Goal: Task Accomplishment & Management: Manage account settings

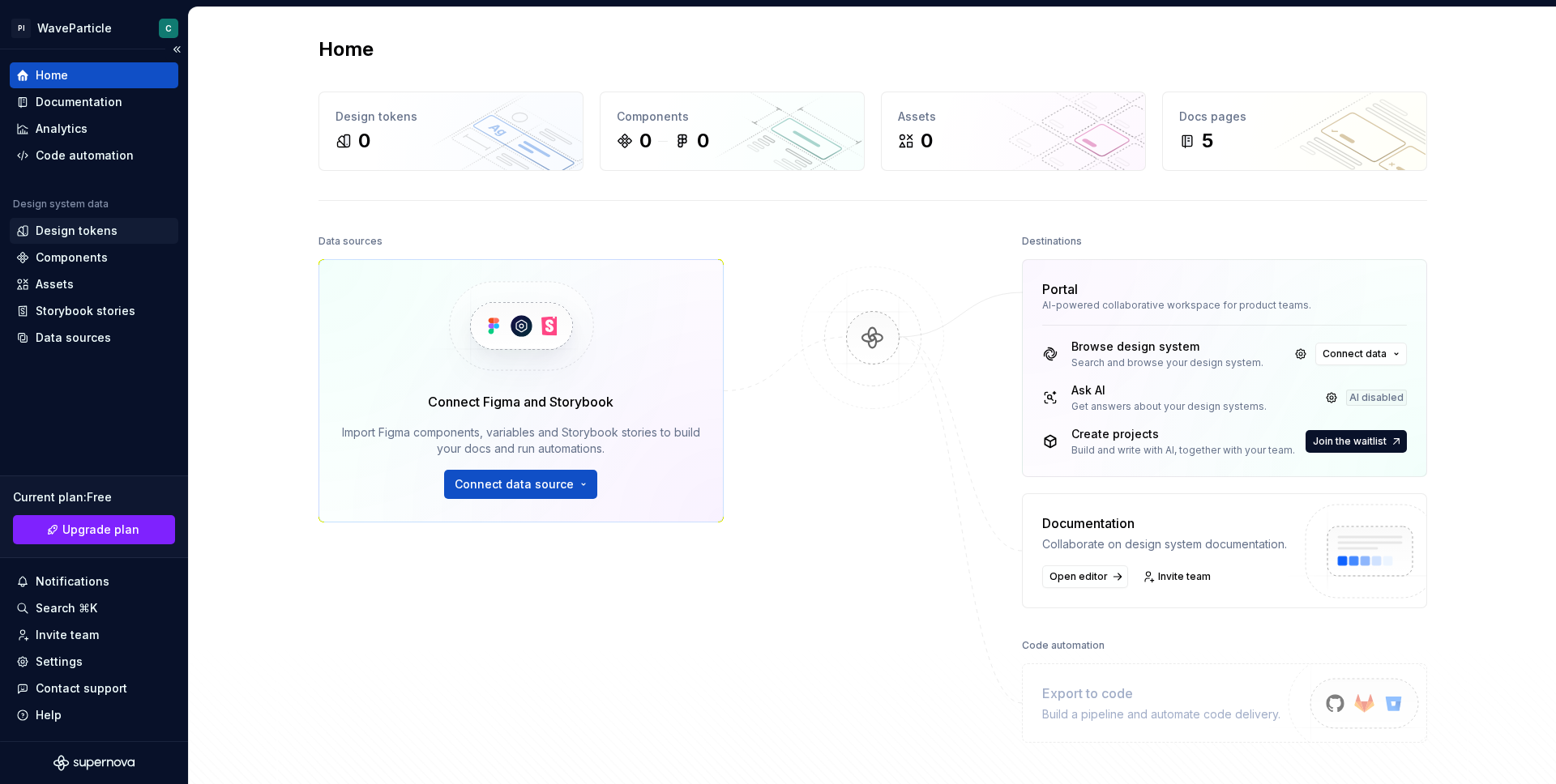
click at [99, 232] on div "Design tokens" at bounding box center [76, 231] width 82 height 16
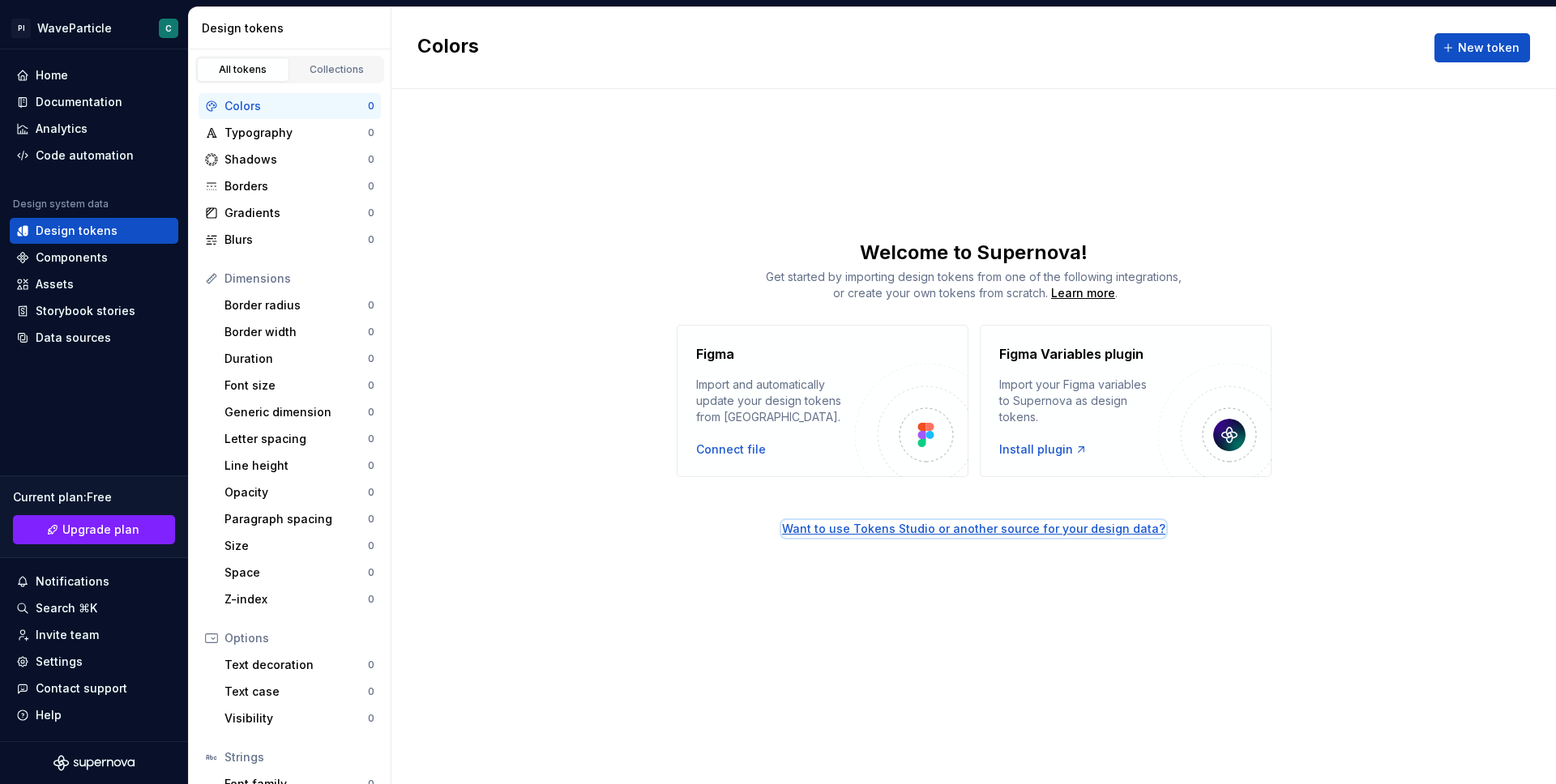
click at [933, 528] on div "Want to use Tokens Studio or another source for your design data?" at bounding box center [974, 529] width 384 height 16
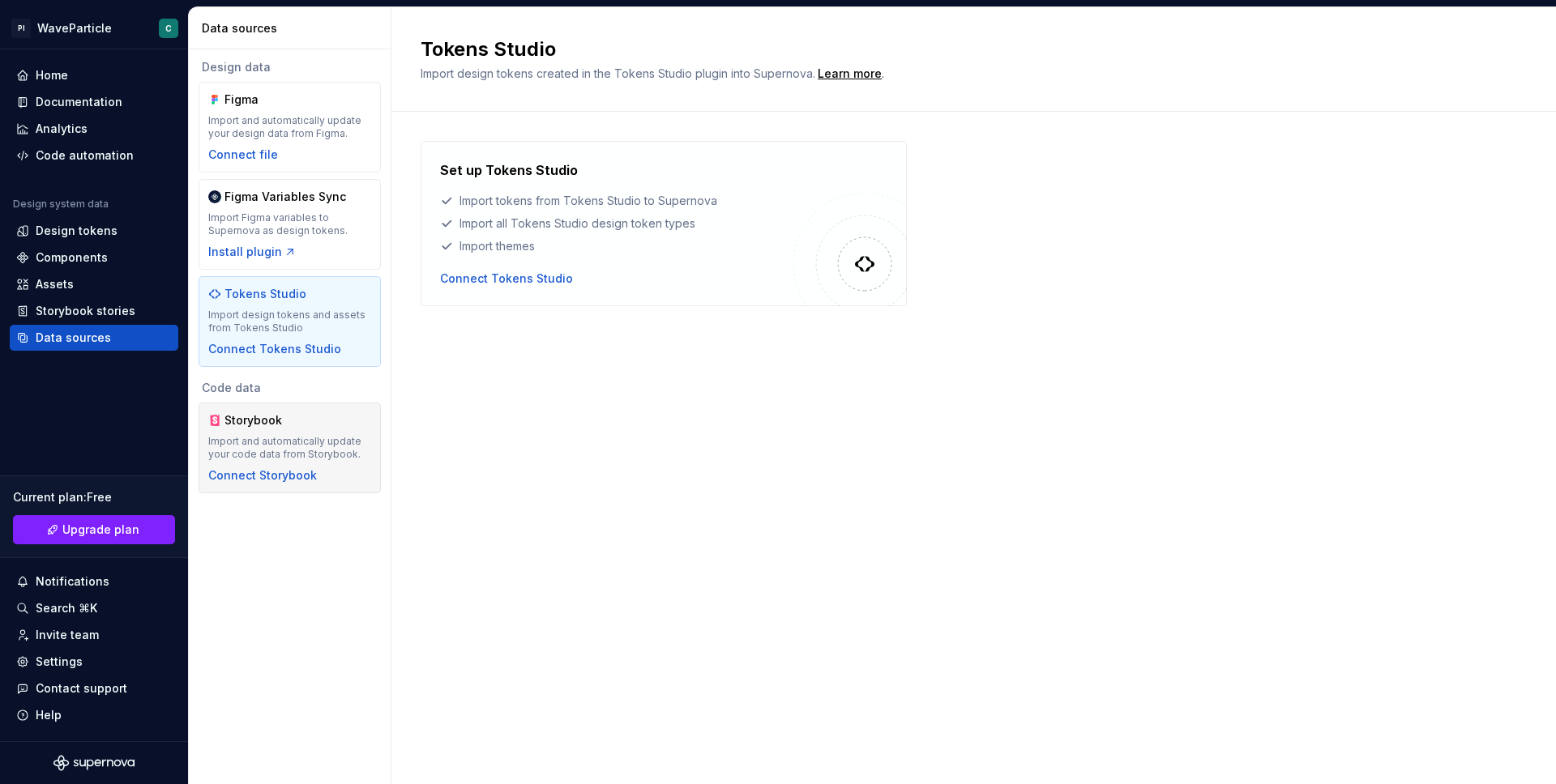
click at [271, 456] on div "Import and automatically update your code data from Storybook." at bounding box center [289, 448] width 163 height 26
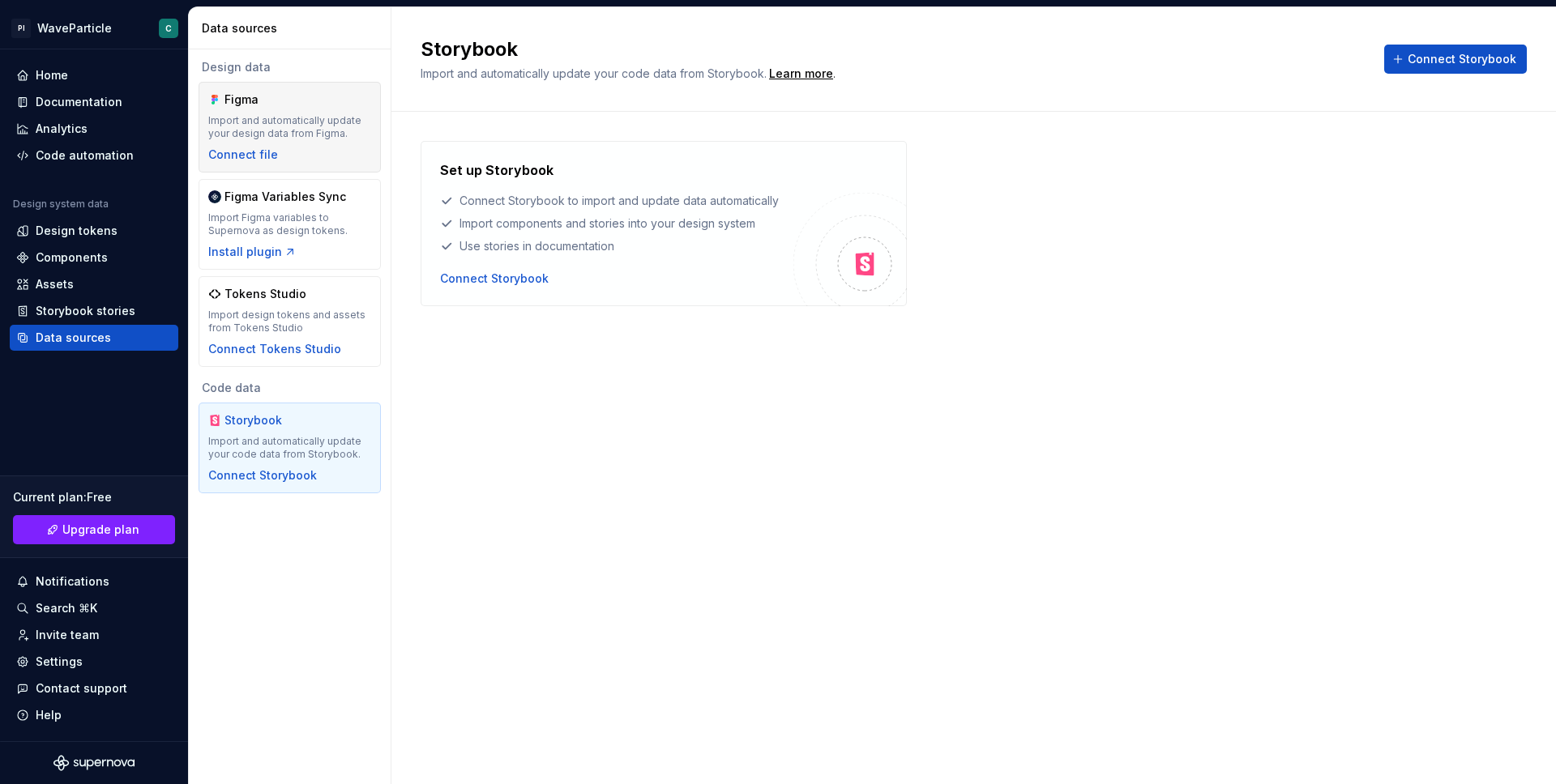
click at [311, 157] on div "Figma Import and automatically update your design data from Figma. Connect file" at bounding box center [289, 127] width 163 height 71
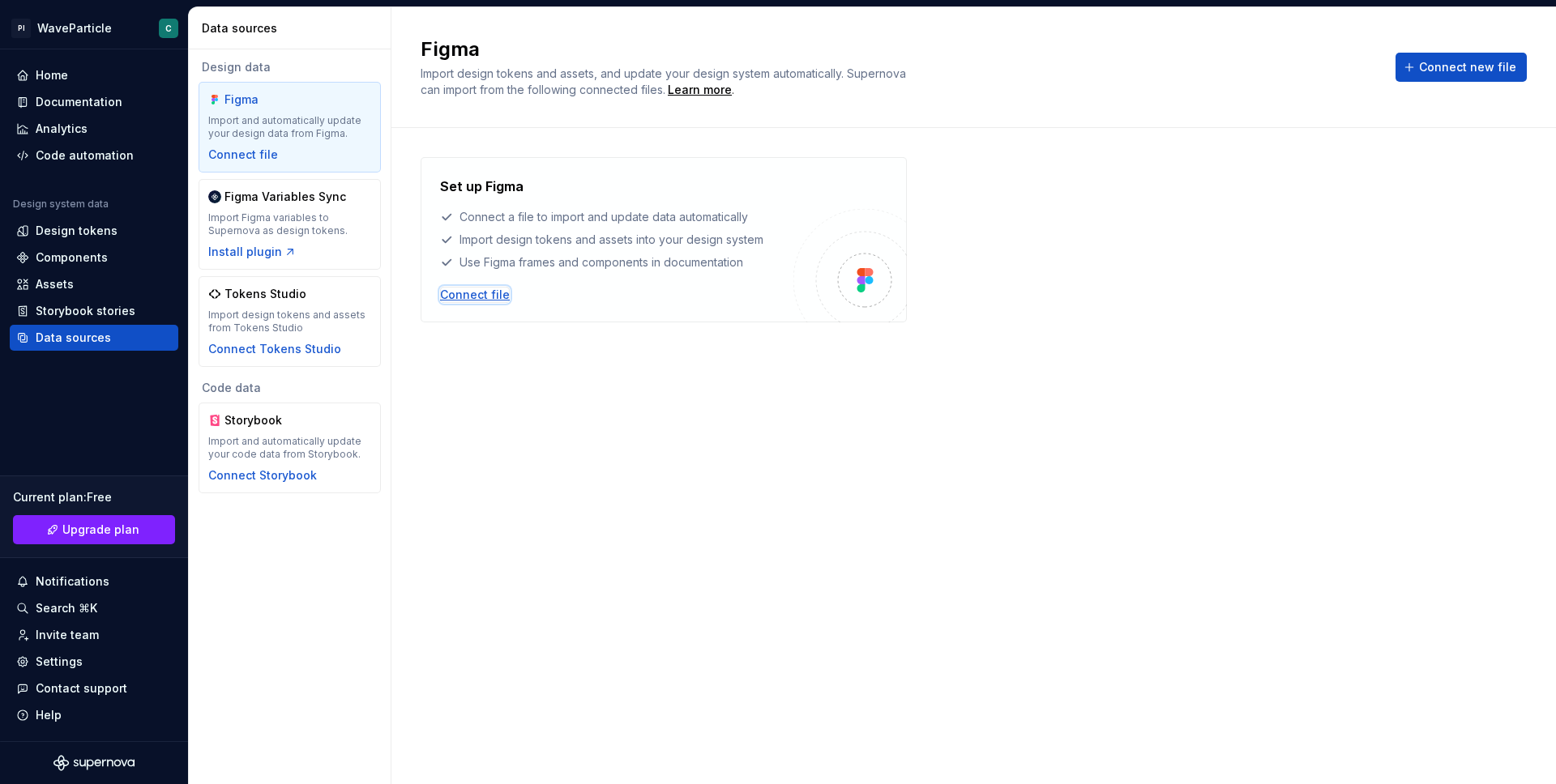
click at [483, 293] on div "Connect file" at bounding box center [475, 294] width 69 height 16
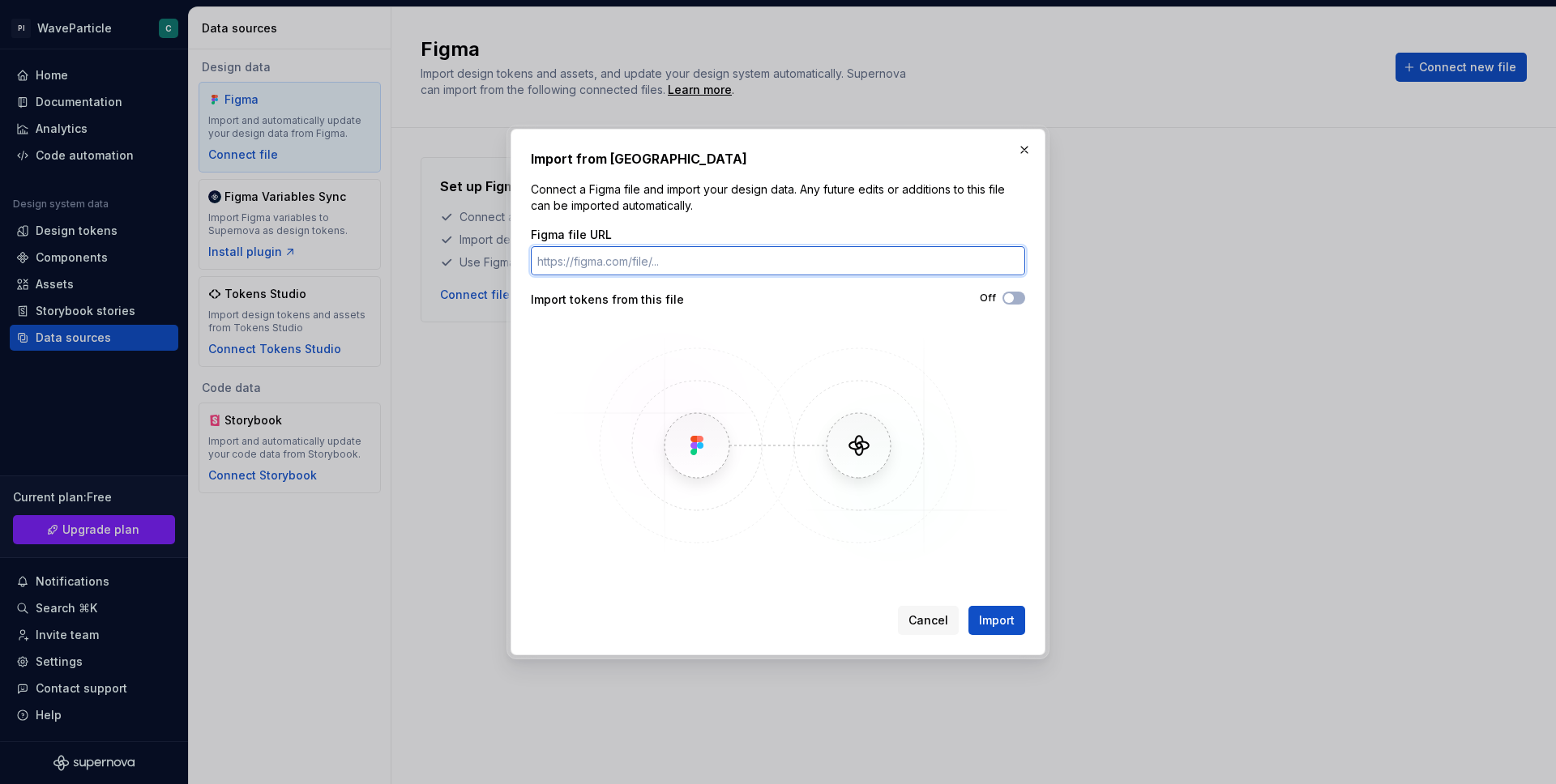
paste input "https://www.figma.com/design/nemakUcioTSNattg3eABG1/CK-Demo?node-id=185-342&m=d…"
type input "https://www.figma.com/design/nemakUcioTSNattg3eABG1/CK-Demo?node-id=185-342&m=d…"
click at [987, 621] on span "Import" at bounding box center [996, 620] width 35 height 16
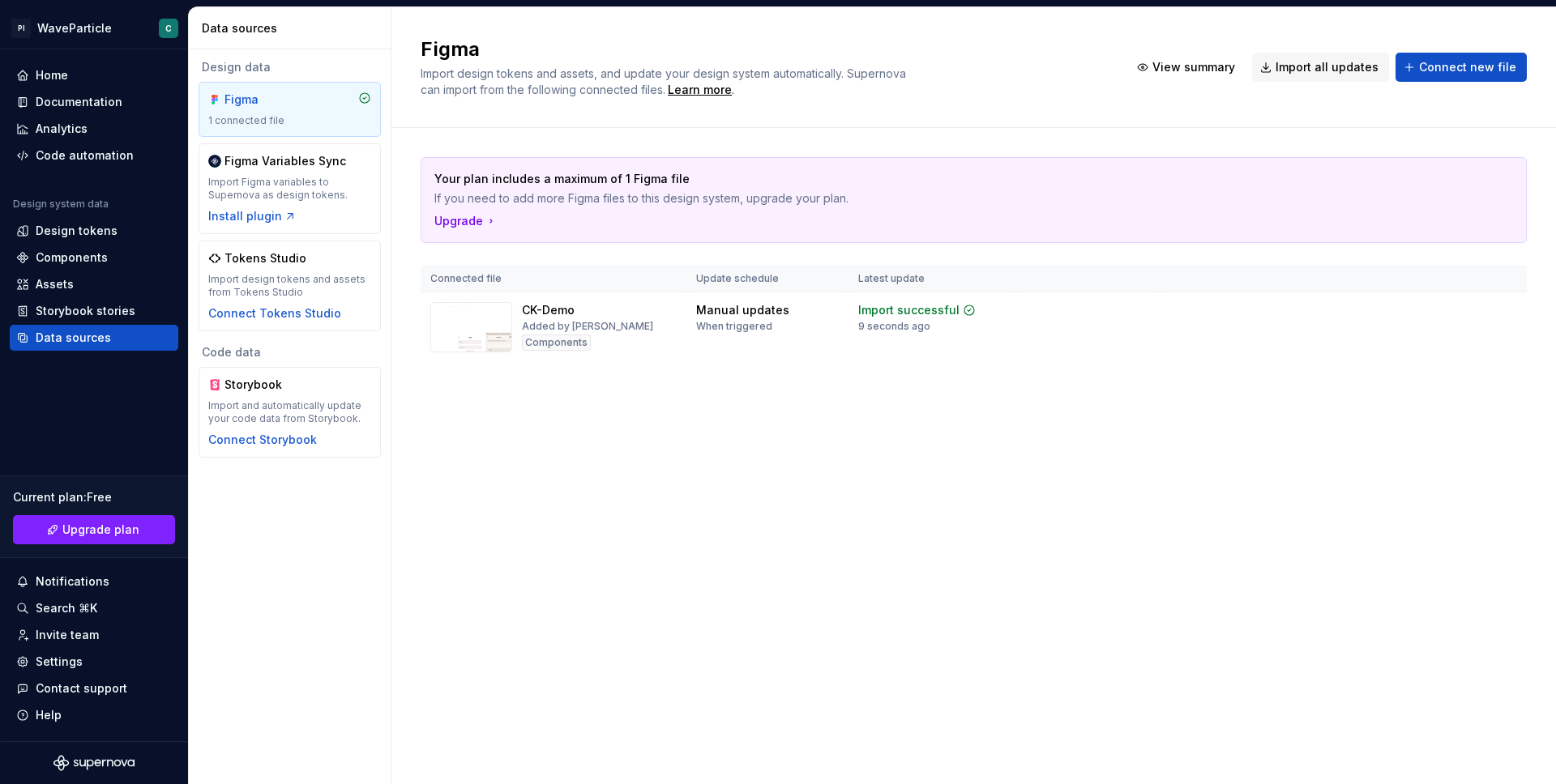
click at [873, 393] on div "Your plan includes a maximum of 1 Figma file If you need to add more Figma file…" at bounding box center [974, 275] width 1106 height 296
click at [83, 233] on div "Design tokens" at bounding box center [76, 231] width 82 height 16
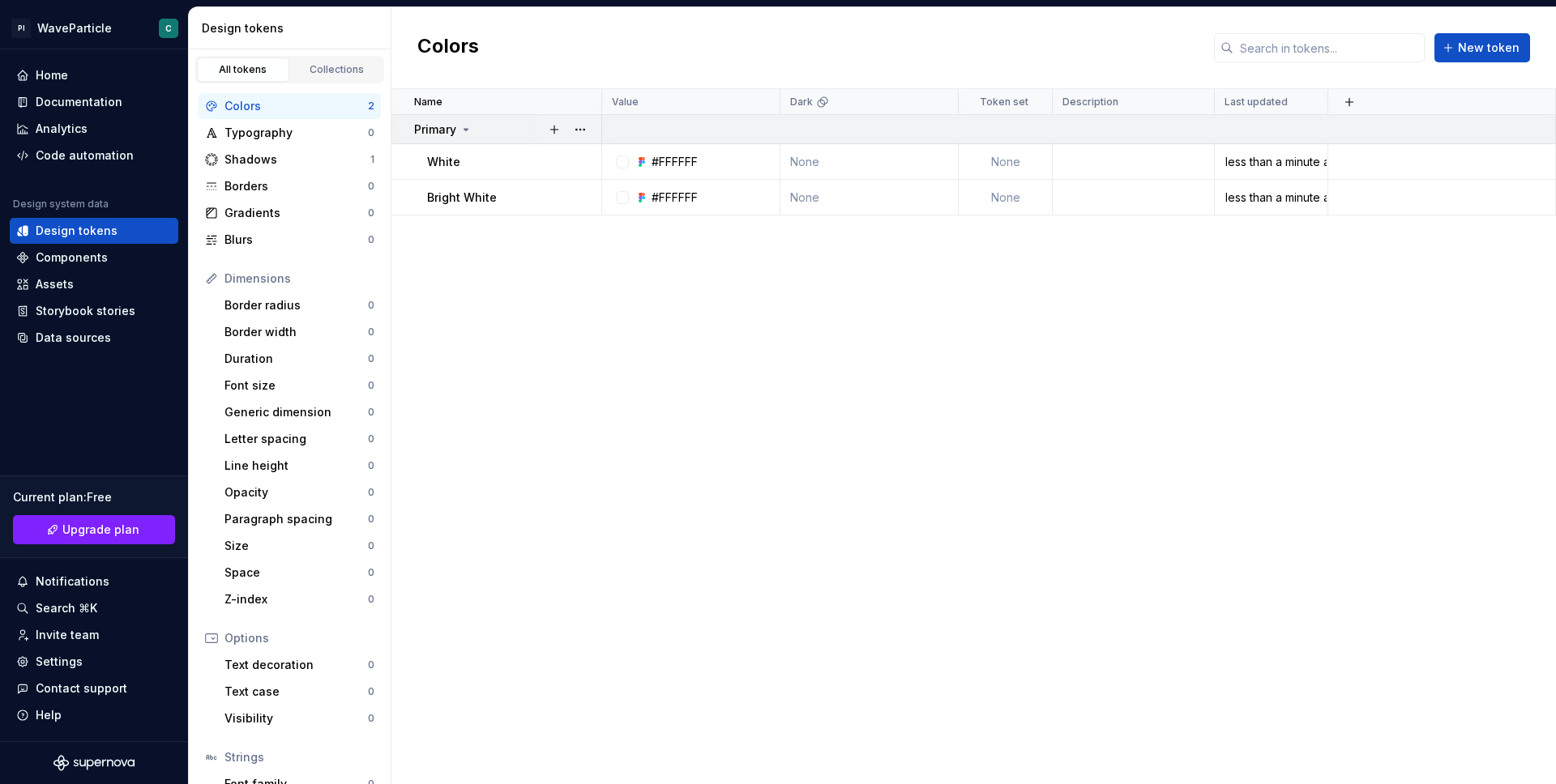
click at [461, 128] on icon at bounding box center [466, 129] width 13 height 13
click at [292, 159] on div "Shadows" at bounding box center [298, 159] width 146 height 16
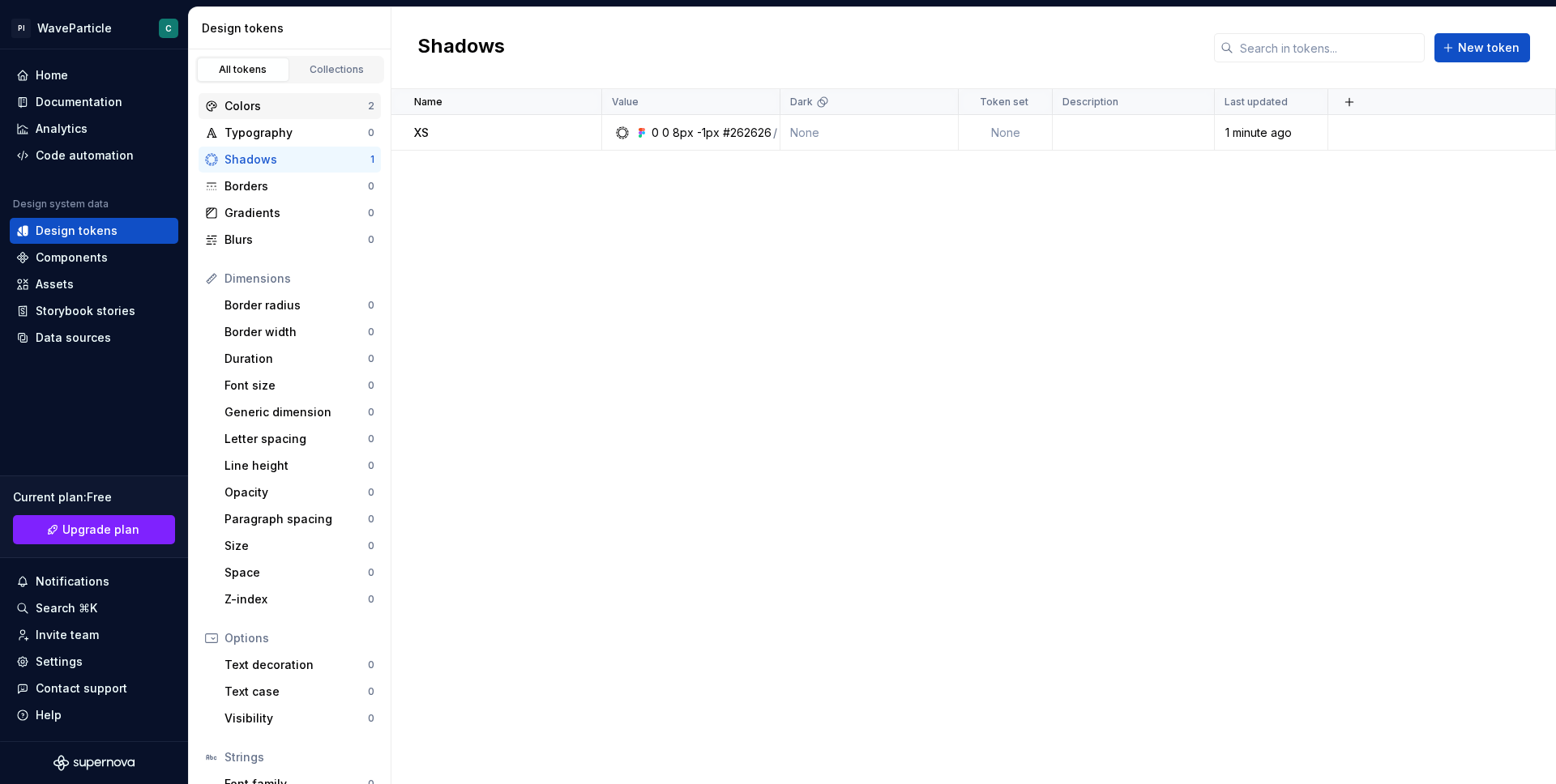
scroll to position [3, 0]
click at [285, 114] on div "Colors 2" at bounding box center [290, 102] width 183 height 26
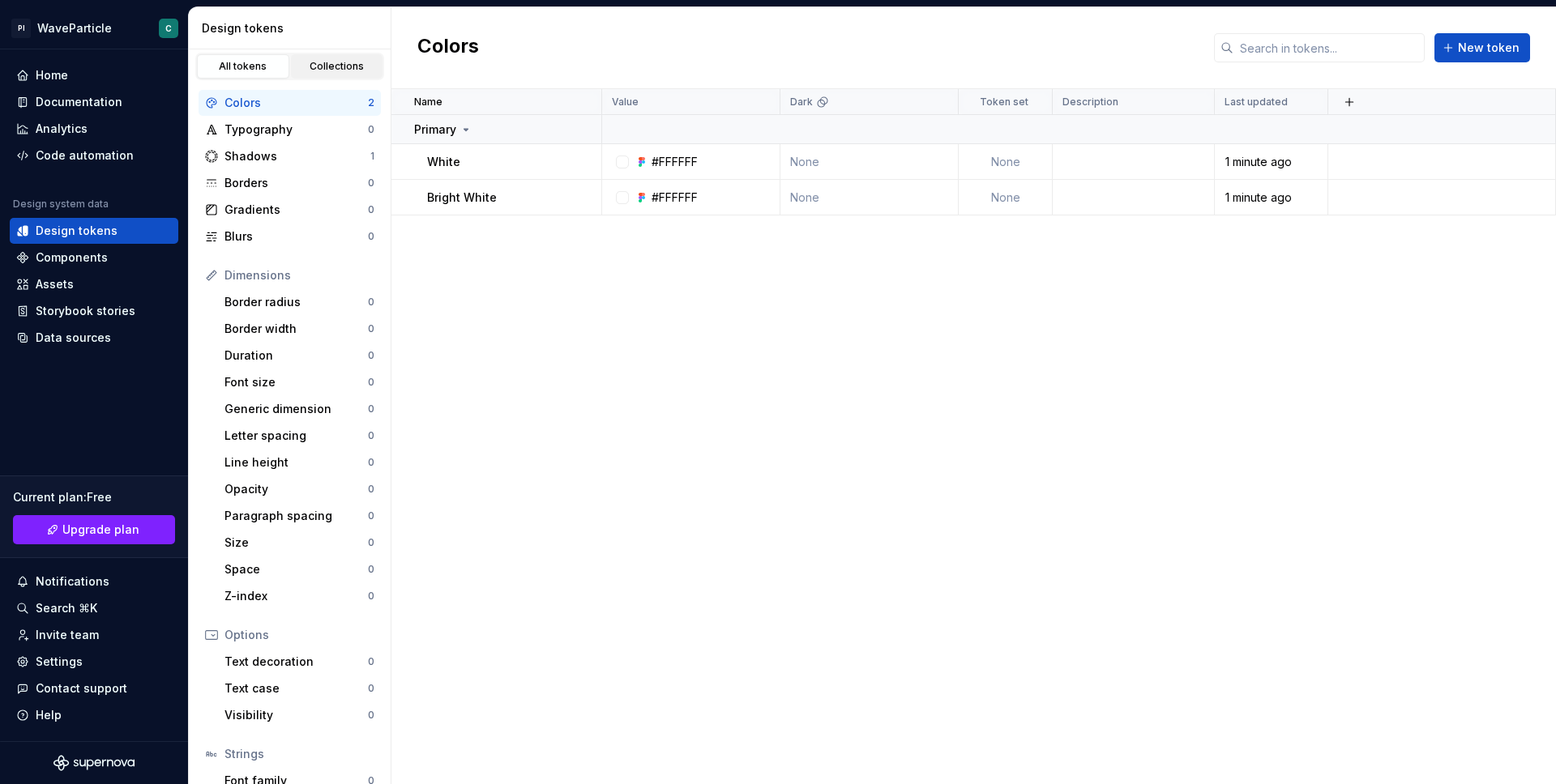
click at [344, 72] on div "Collections" at bounding box center [337, 66] width 81 height 13
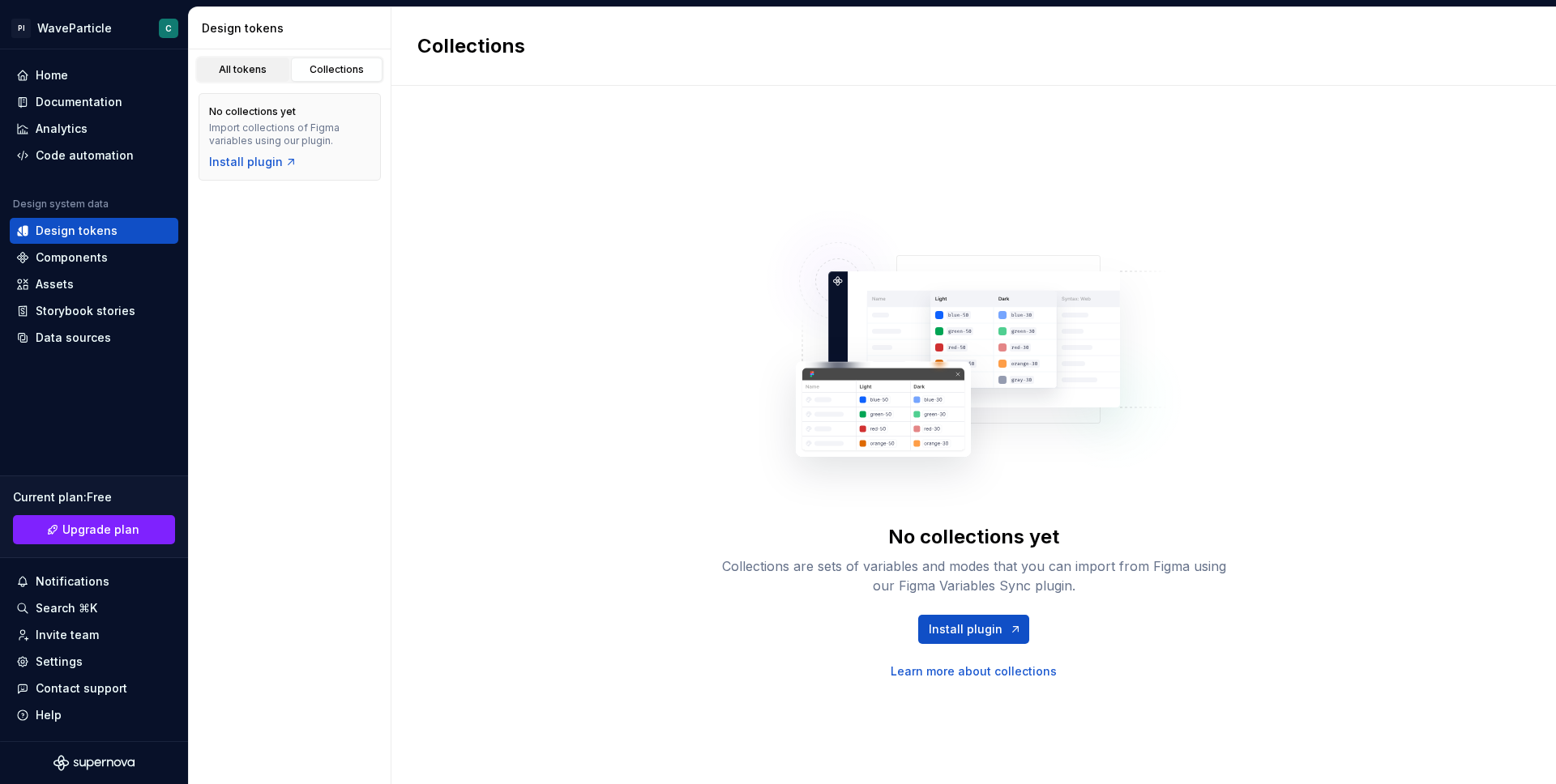
click at [254, 67] on div "All tokens" at bounding box center [243, 69] width 81 height 13
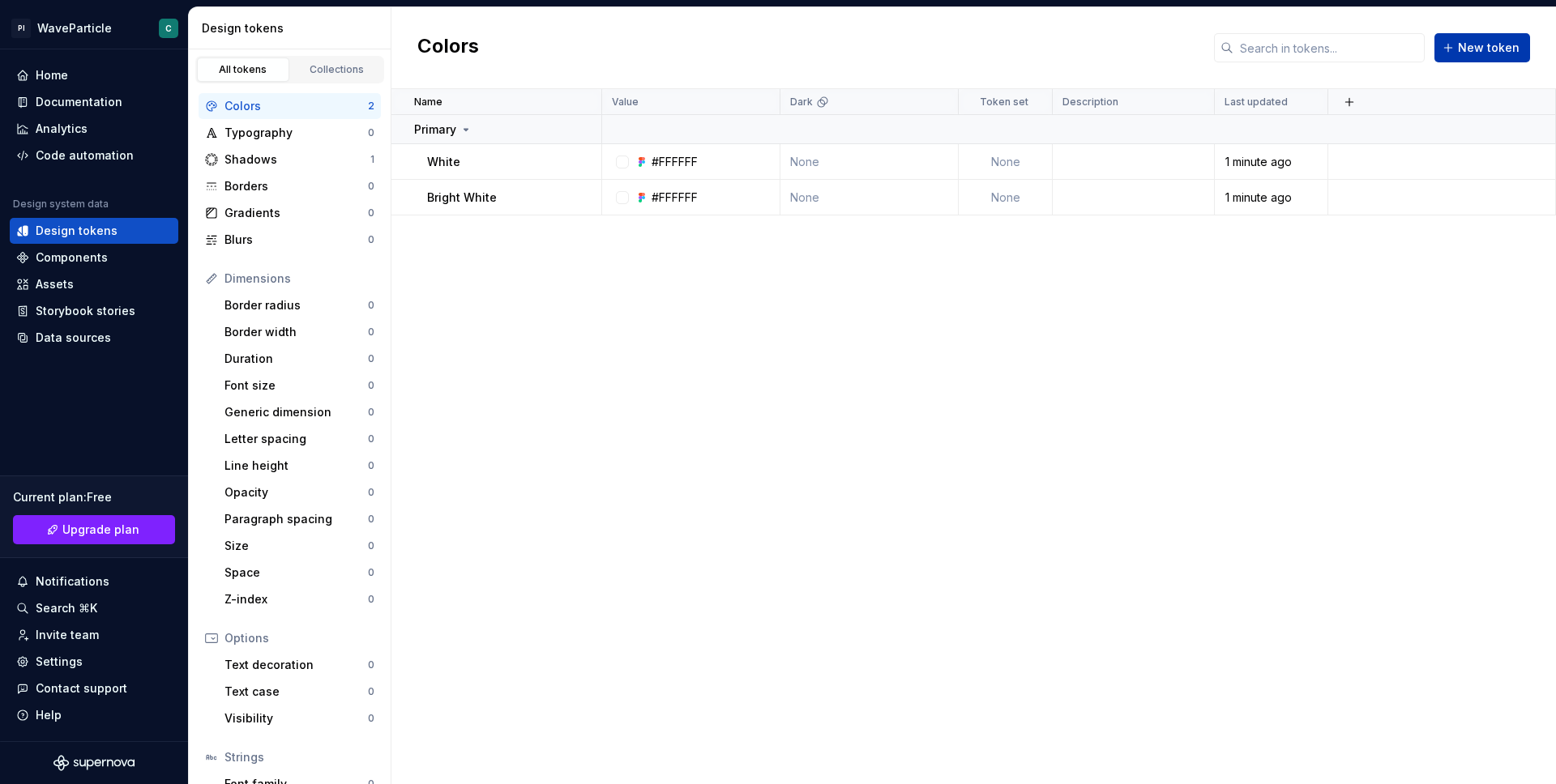
click at [1480, 42] on span "New token" at bounding box center [1488, 47] width 62 height 16
click at [1456, 57] on button "New token" at bounding box center [1482, 47] width 96 height 30
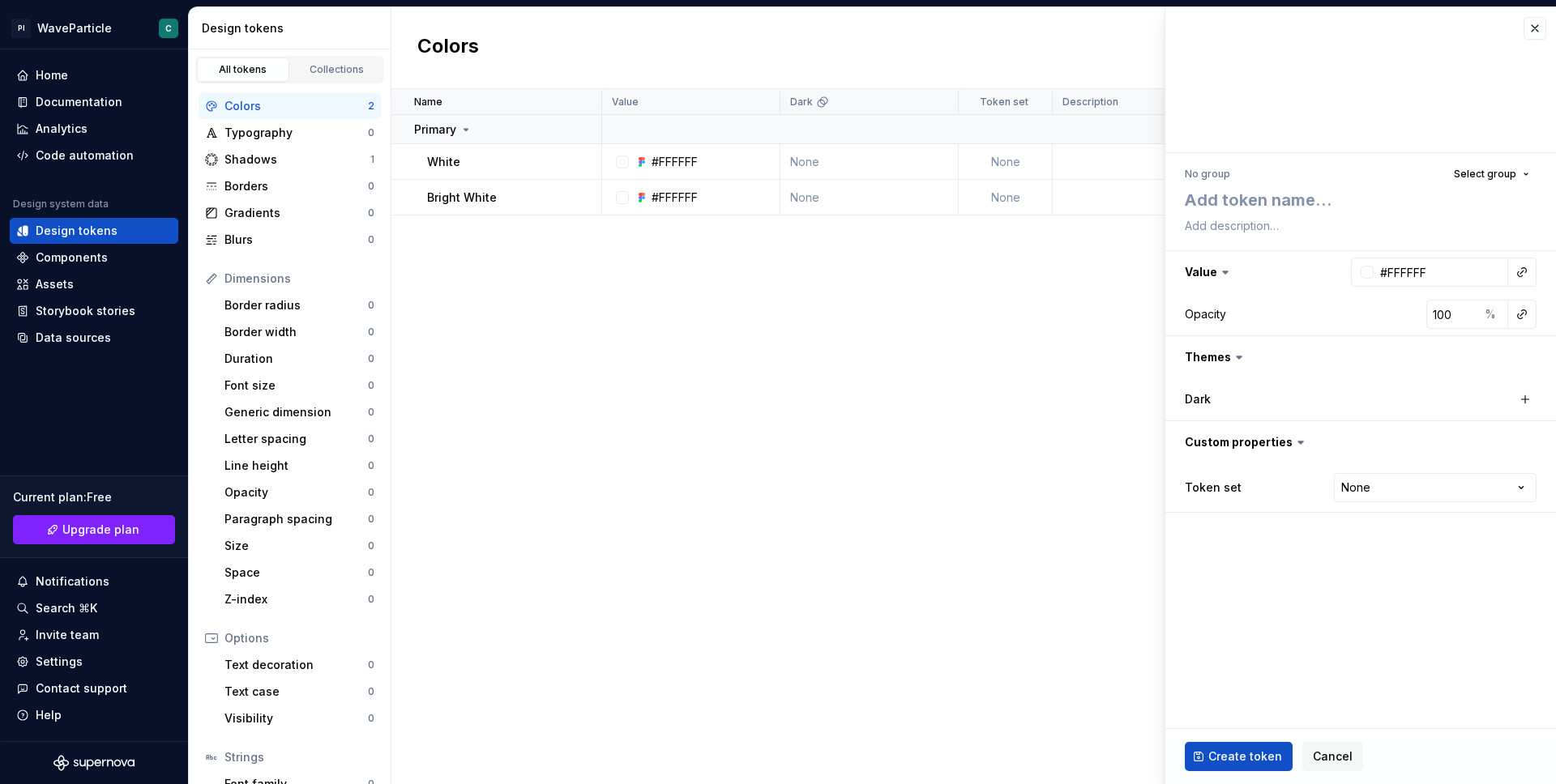
type textarea "*"
click at [1329, 750] on span "Cancel" at bounding box center [1332, 756] width 40 height 16
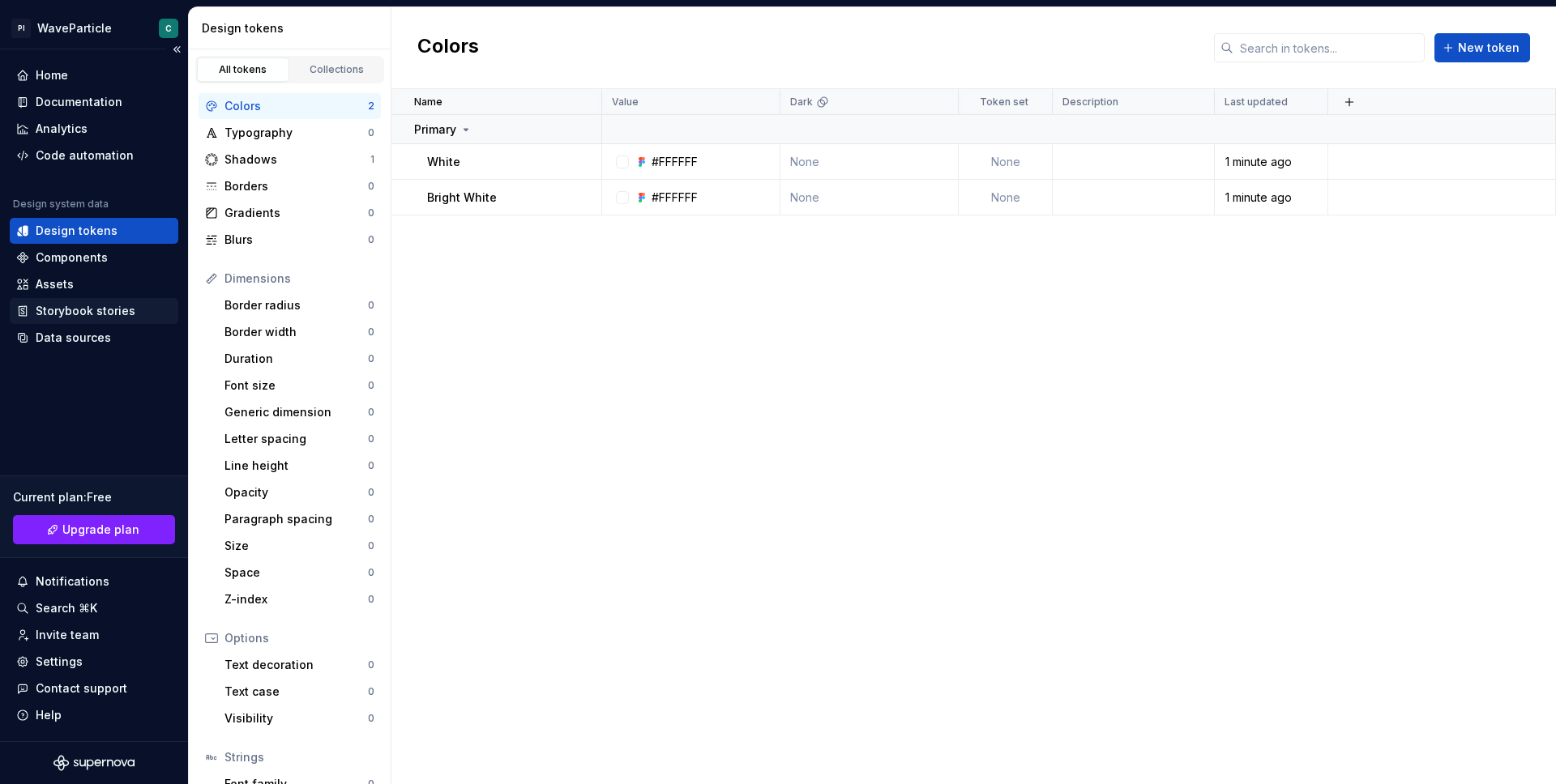
click at [104, 309] on div "Storybook stories" at bounding box center [85, 311] width 100 height 16
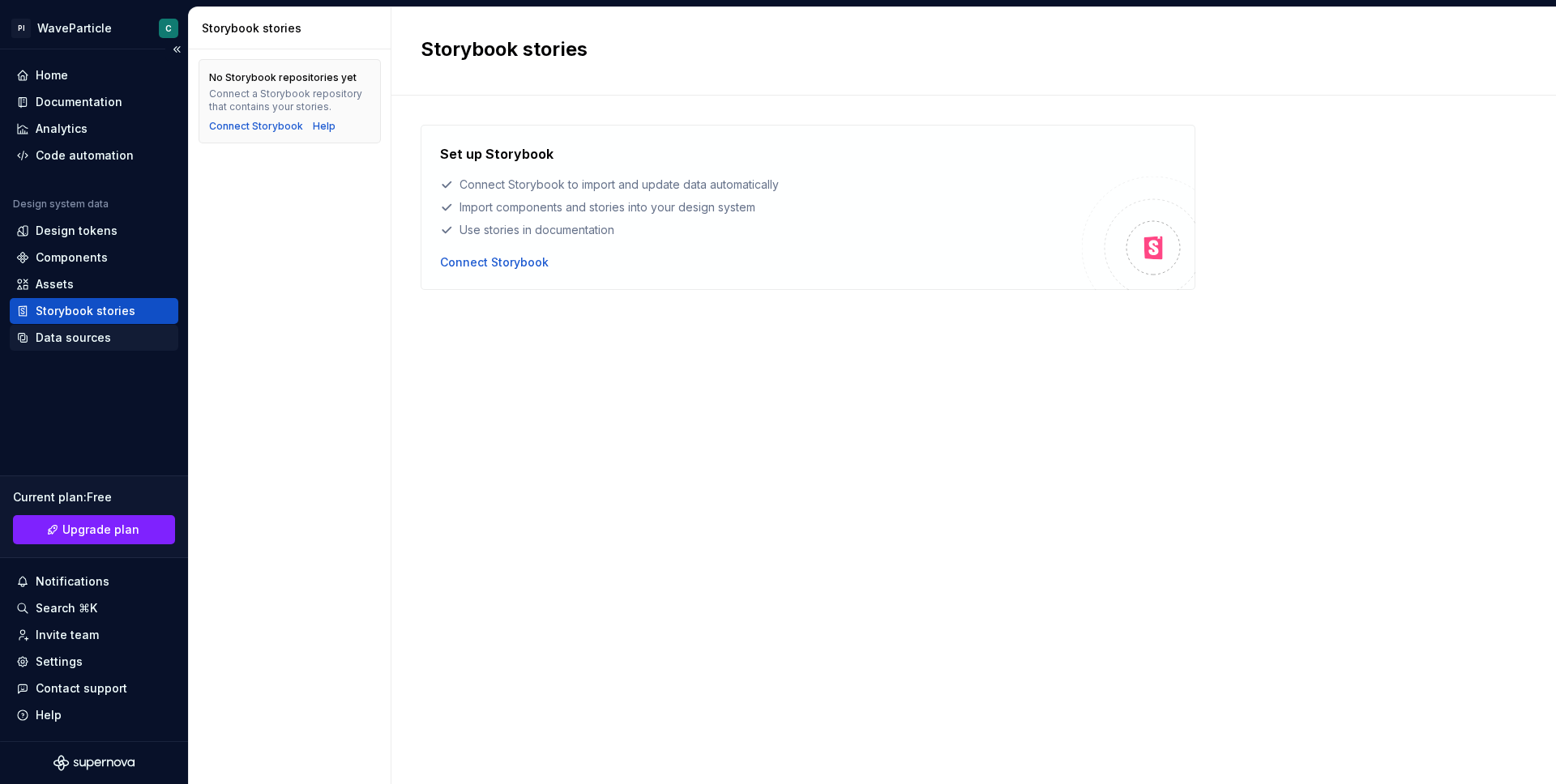
click at [96, 330] on div "Data sources" at bounding box center [73, 337] width 75 height 16
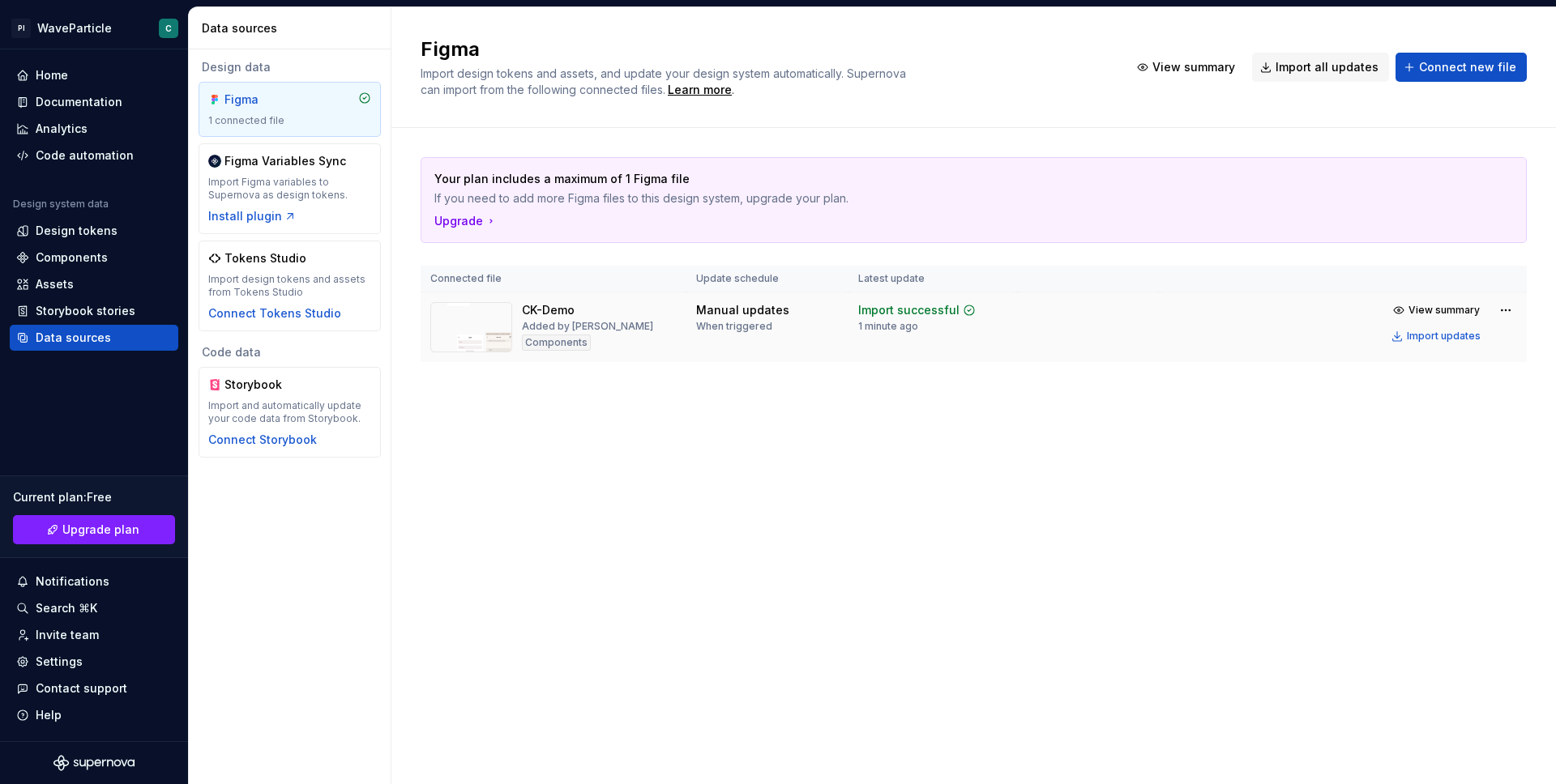
click at [490, 334] on img at bounding box center [471, 327] width 82 height 50
click at [544, 342] on div "Components" at bounding box center [555, 342] width 68 height 16
click at [1450, 334] on div "Import updates" at bounding box center [1444, 335] width 74 height 13
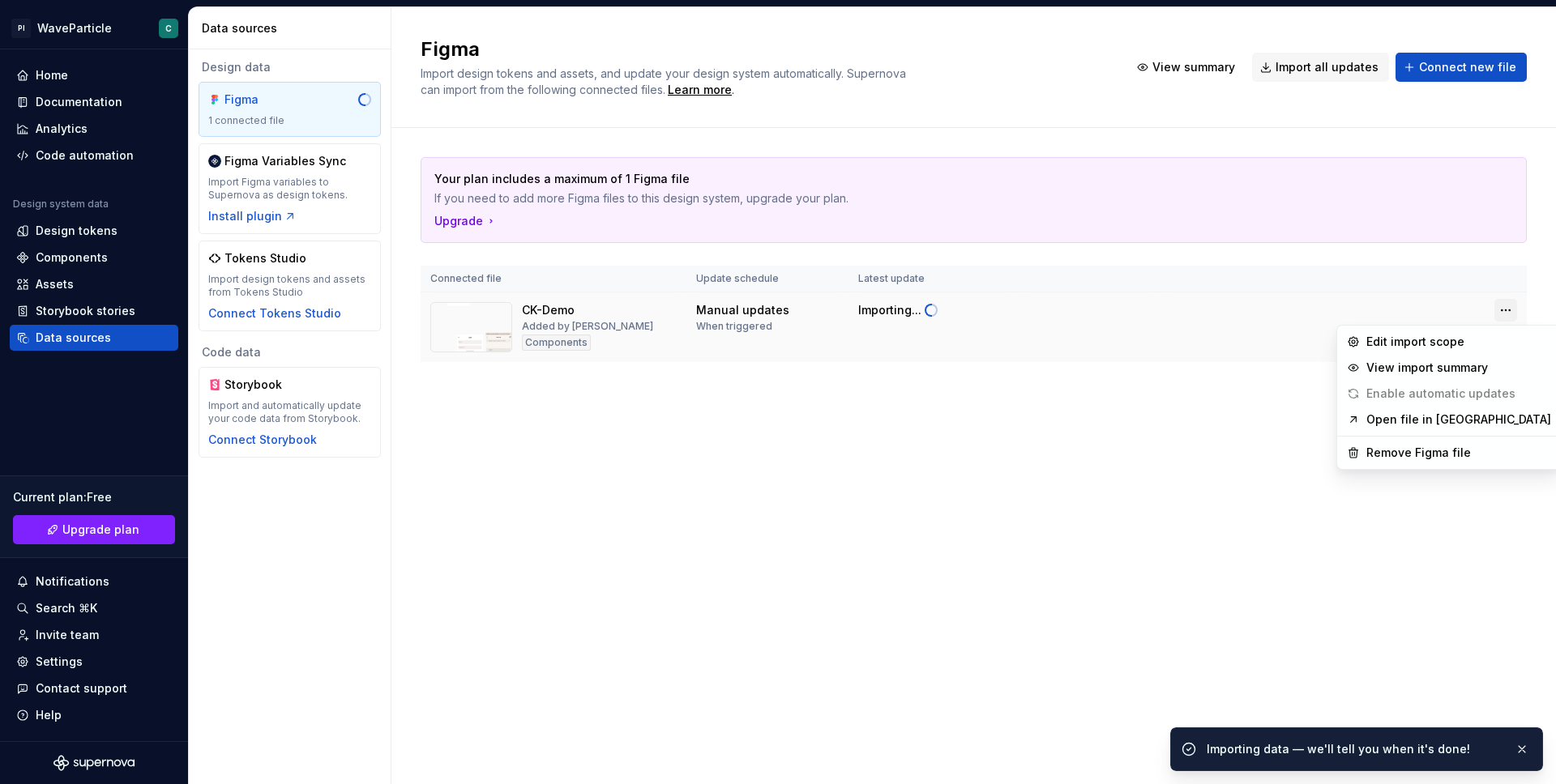
click at [1510, 309] on html "PI WaveParticle C Home Documentation Analytics Code automation Design system da…" at bounding box center [778, 392] width 1556 height 784
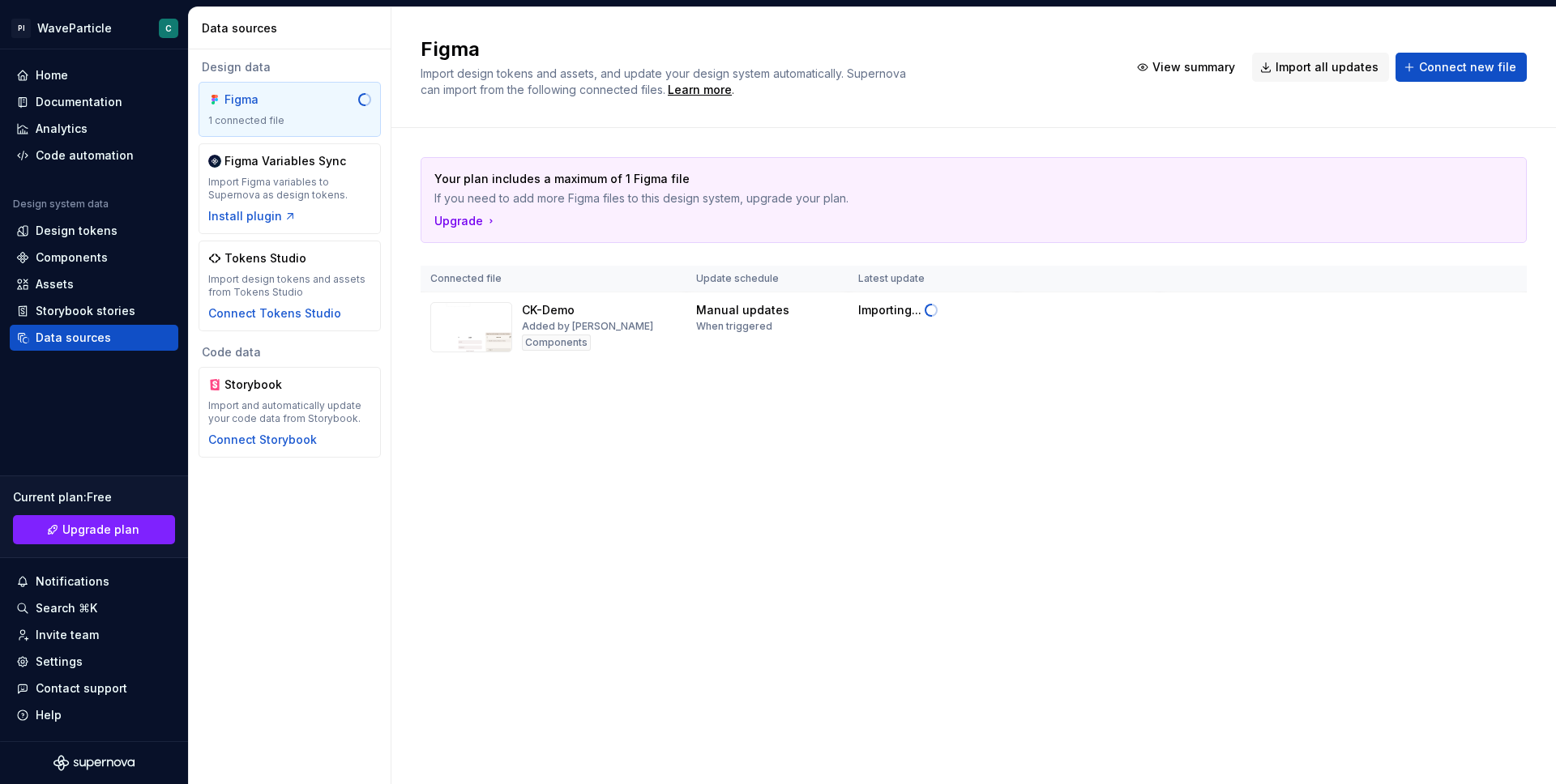
click at [1187, 440] on html "PI WaveParticle C Home Documentation Analytics Code automation Design system da…" at bounding box center [778, 392] width 1556 height 784
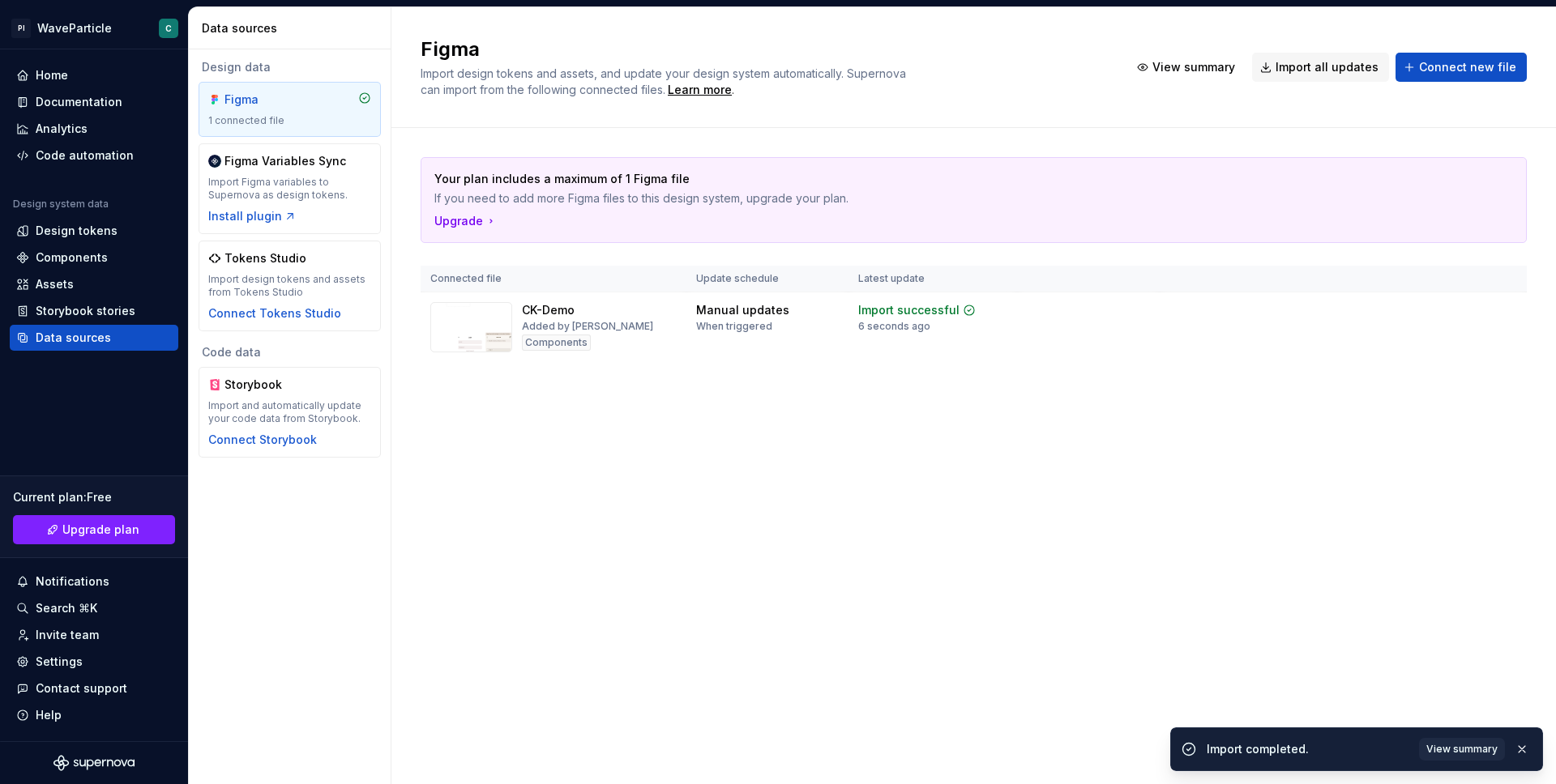
click at [867, 431] on div "Figma Import design tokens and assets, and update your design system automatica…" at bounding box center [974, 396] width 1165 height 777
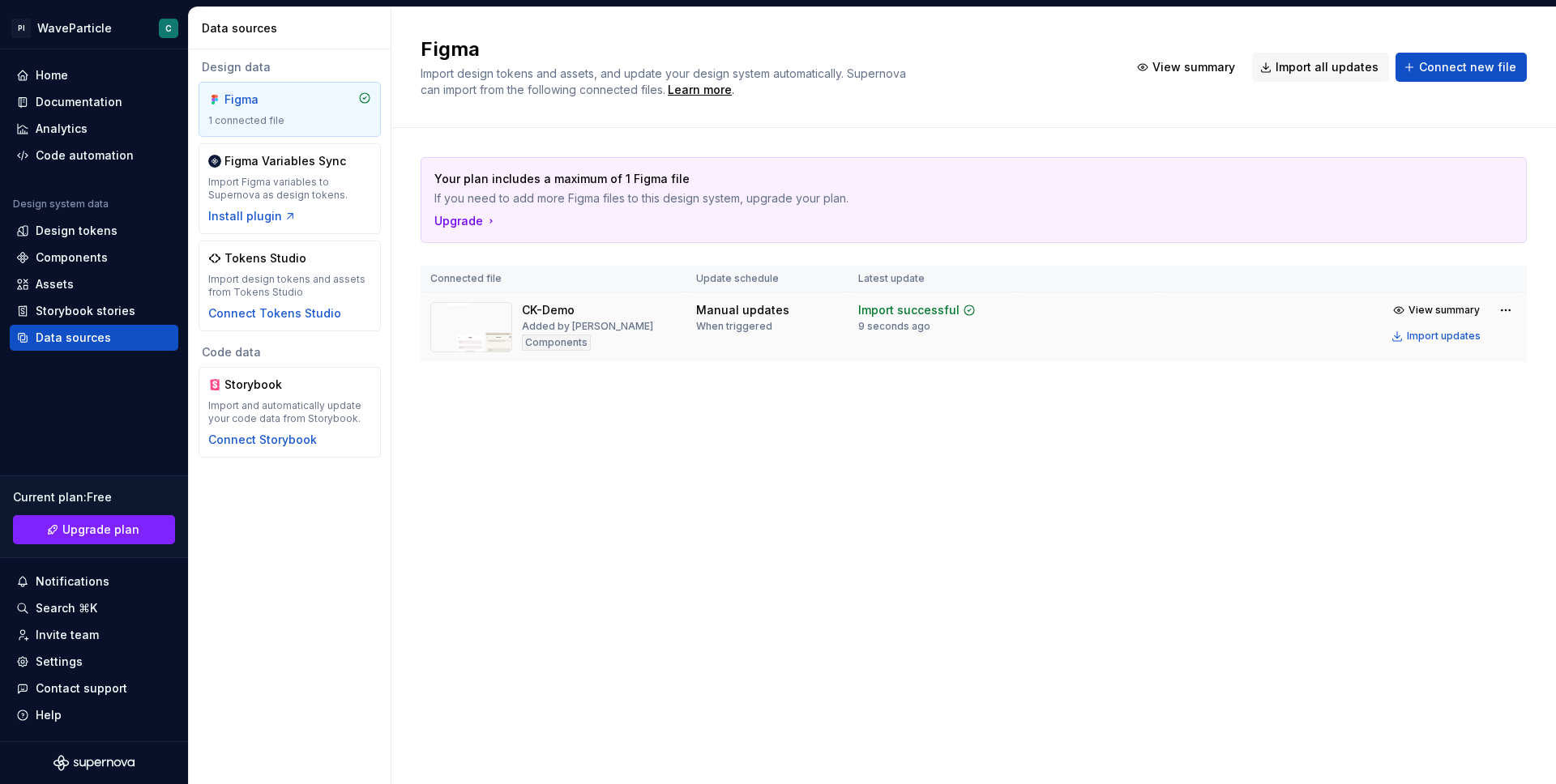
click at [471, 329] on img at bounding box center [471, 327] width 82 height 50
click at [111, 261] on div "Components" at bounding box center [94, 257] width 156 height 16
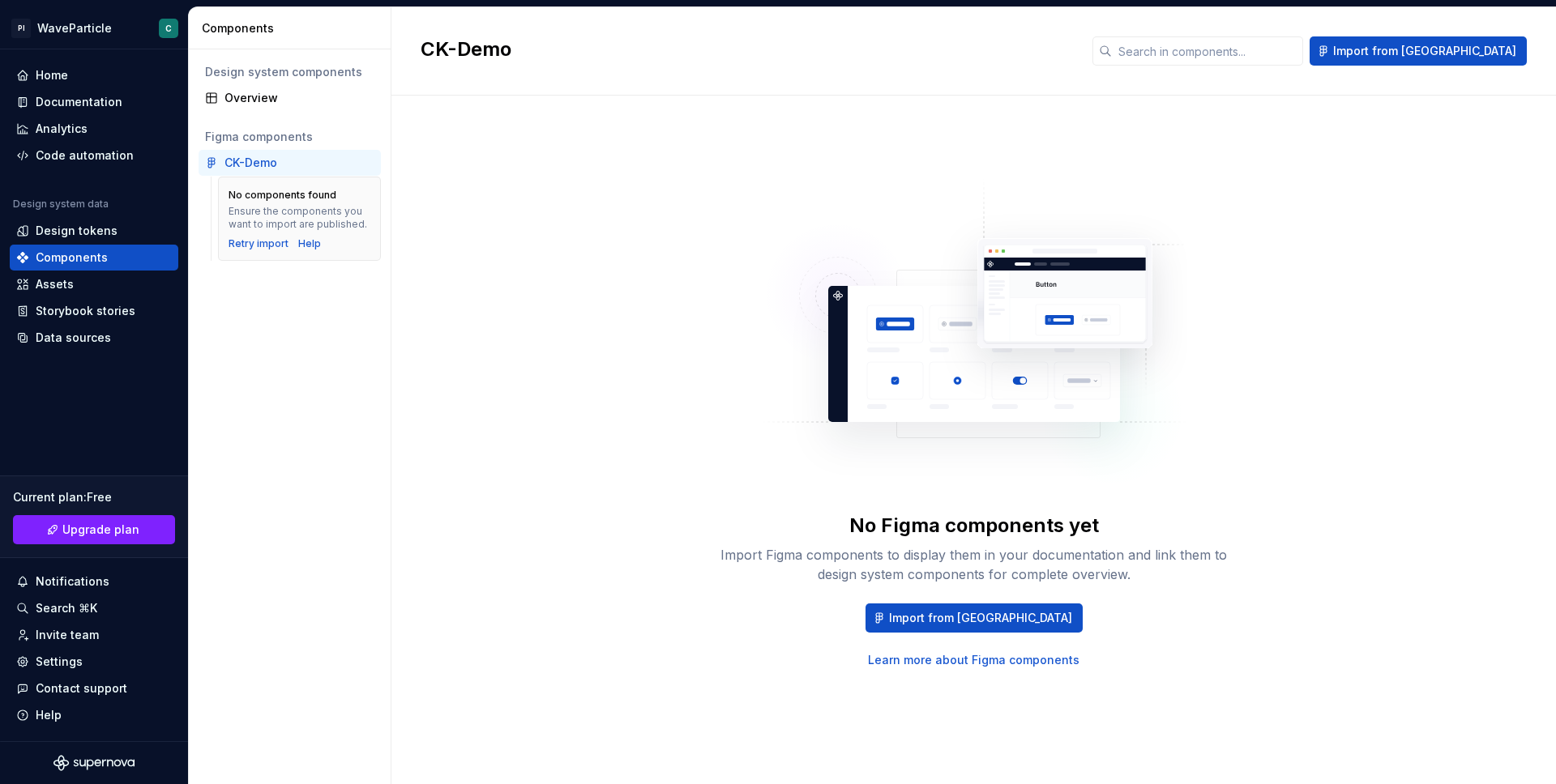
click at [264, 160] on div "CK-Demo" at bounding box center [251, 162] width 52 height 16
click at [106, 228] on div "Design tokens" at bounding box center [76, 231] width 82 height 16
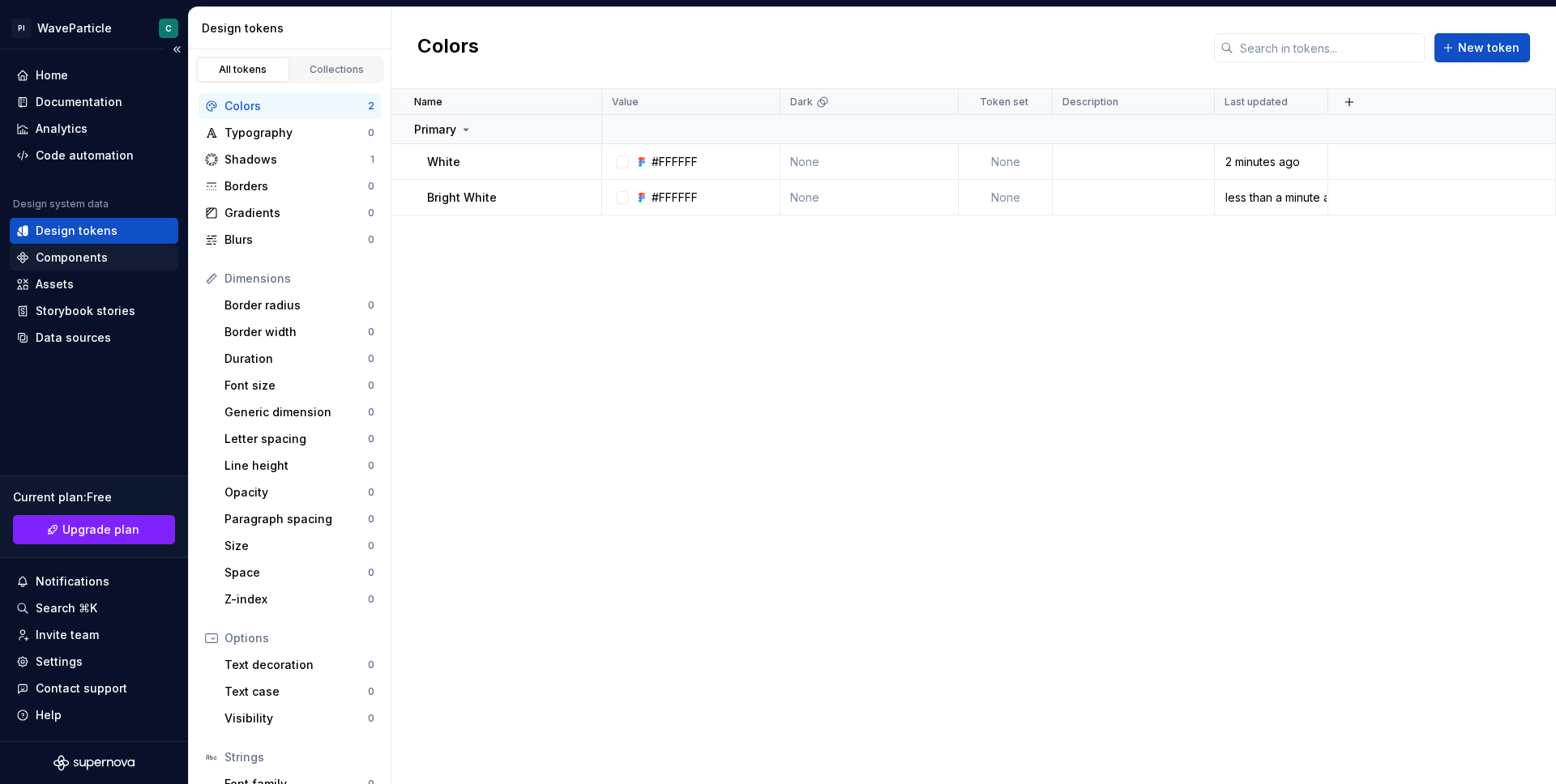
click at [101, 257] on div "Components" at bounding box center [71, 257] width 72 height 16
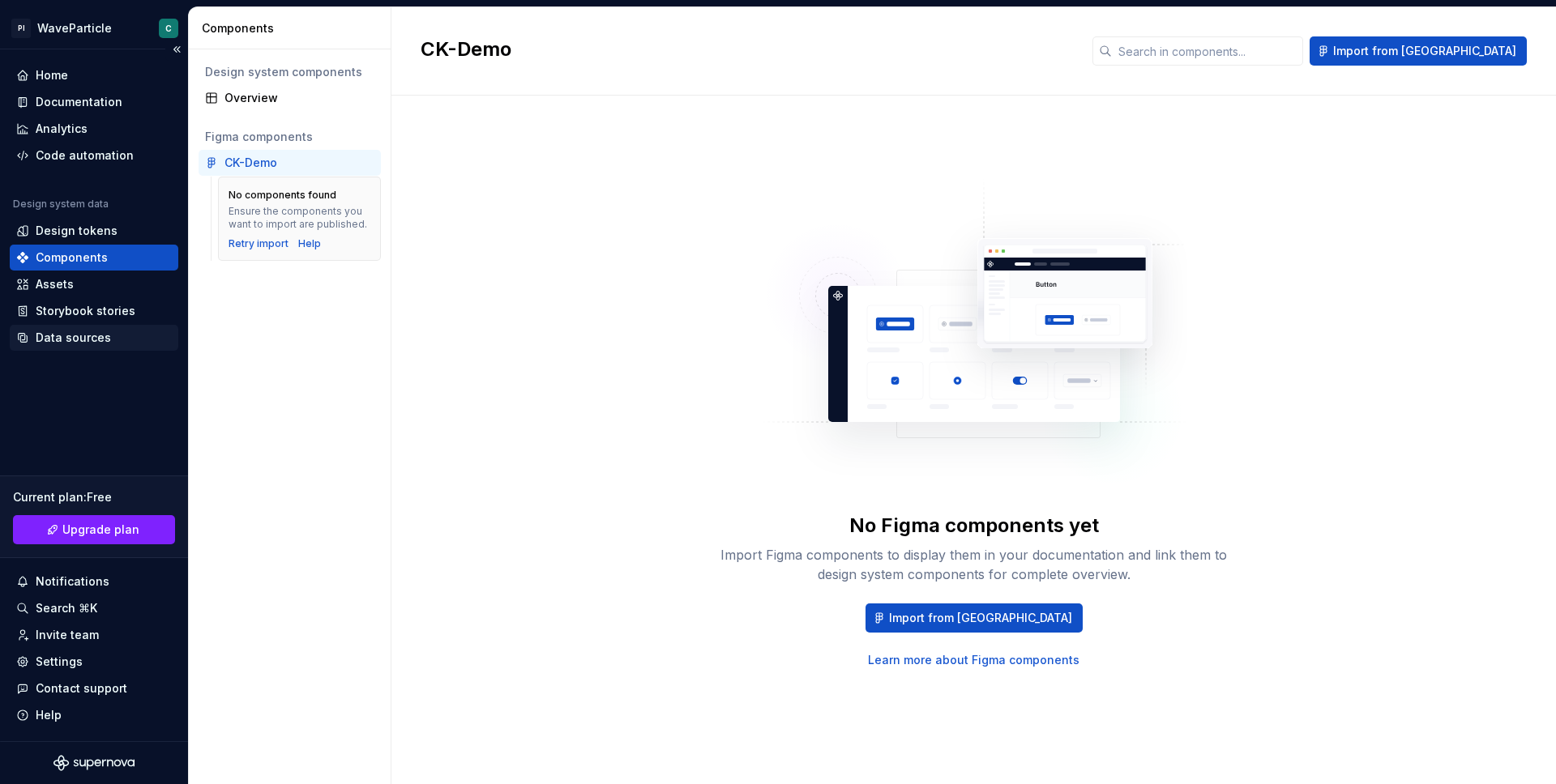
click at [105, 333] on div "Data sources" at bounding box center [73, 337] width 75 height 16
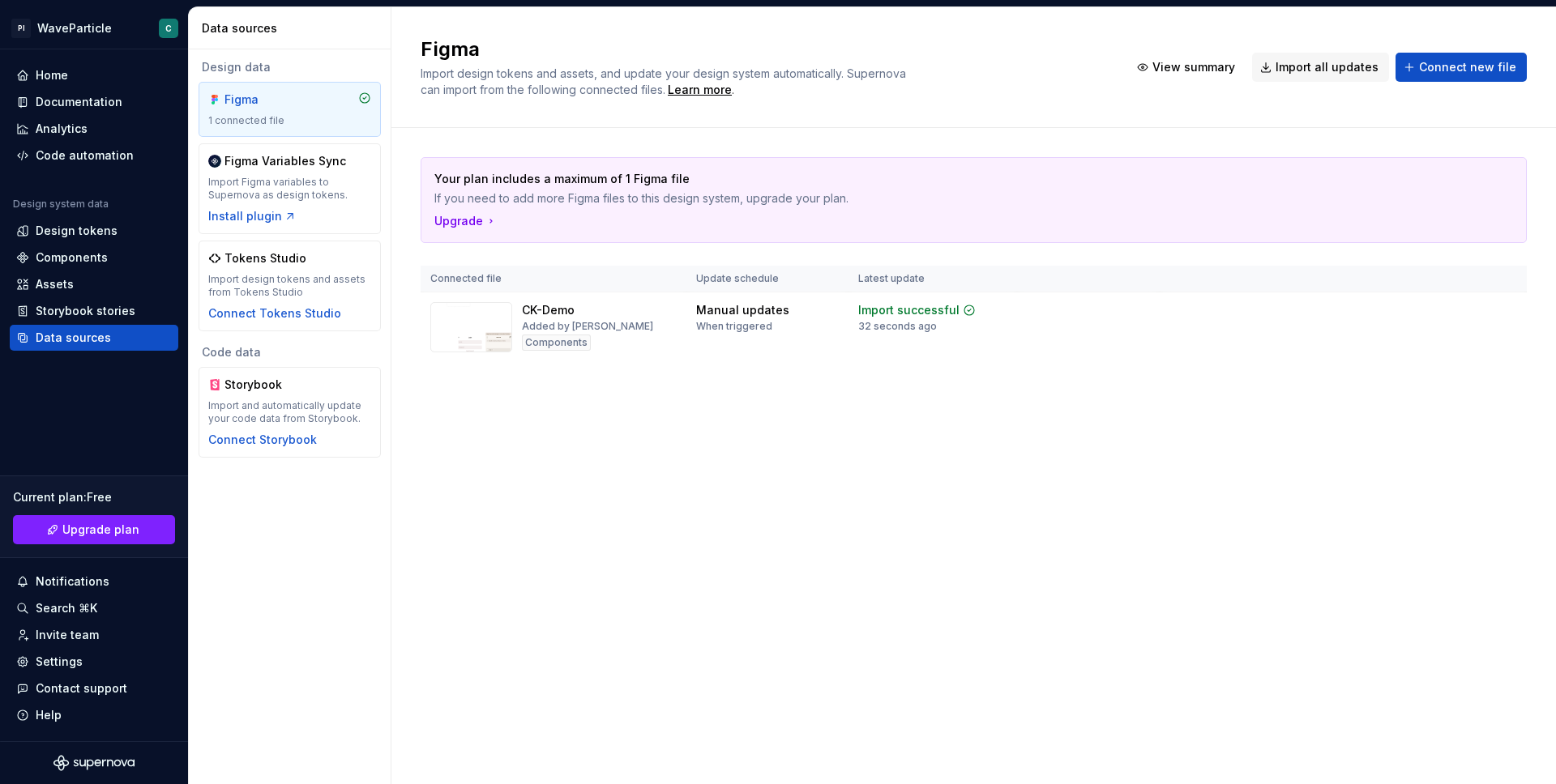
click at [265, 112] on div "Figma 1 connected file" at bounding box center [289, 109] width 163 height 35
click at [286, 391] on div "Storybook" at bounding box center [264, 384] width 78 height 16
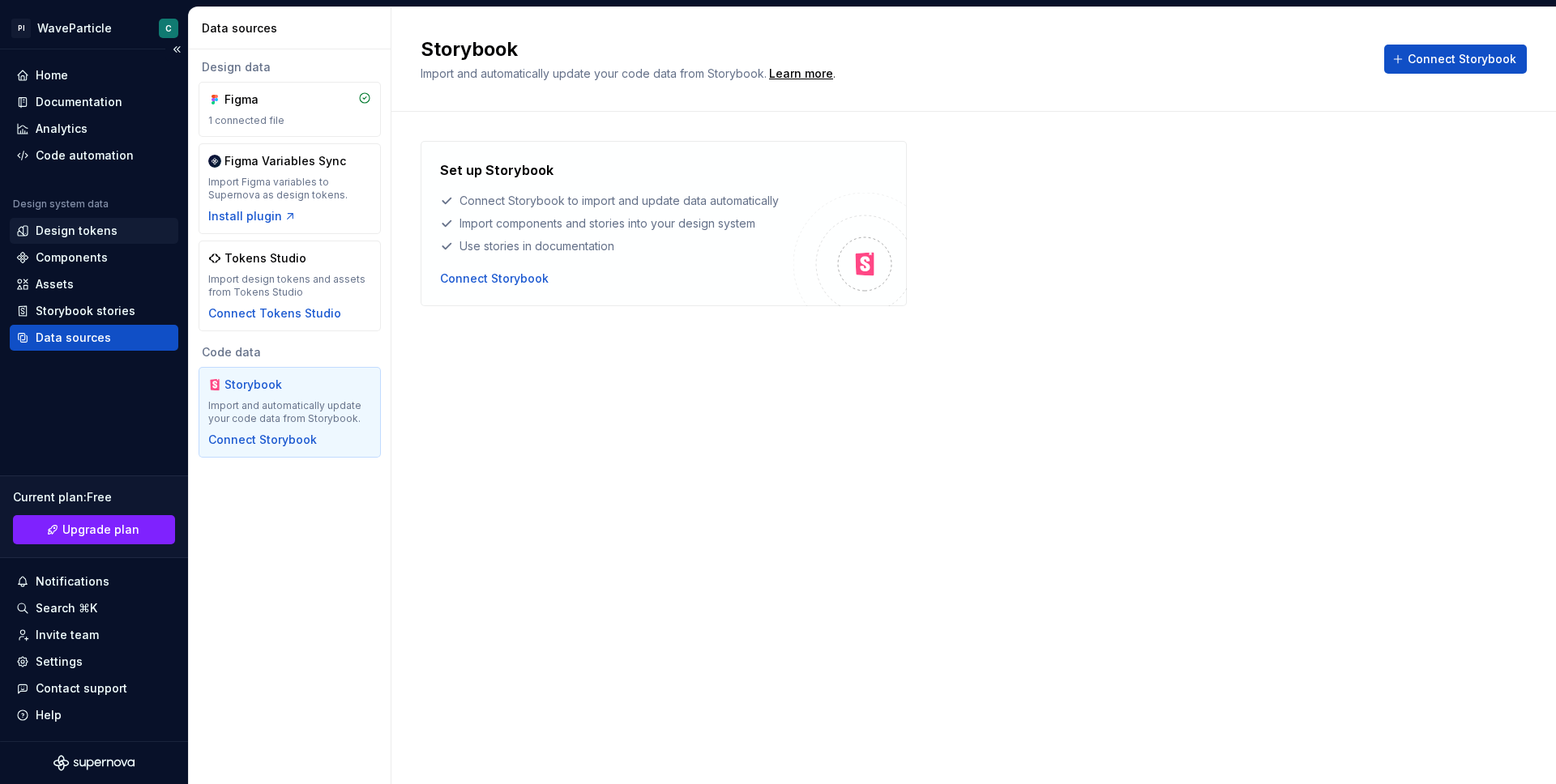
click at [95, 230] on div "Design tokens" at bounding box center [76, 231] width 82 height 16
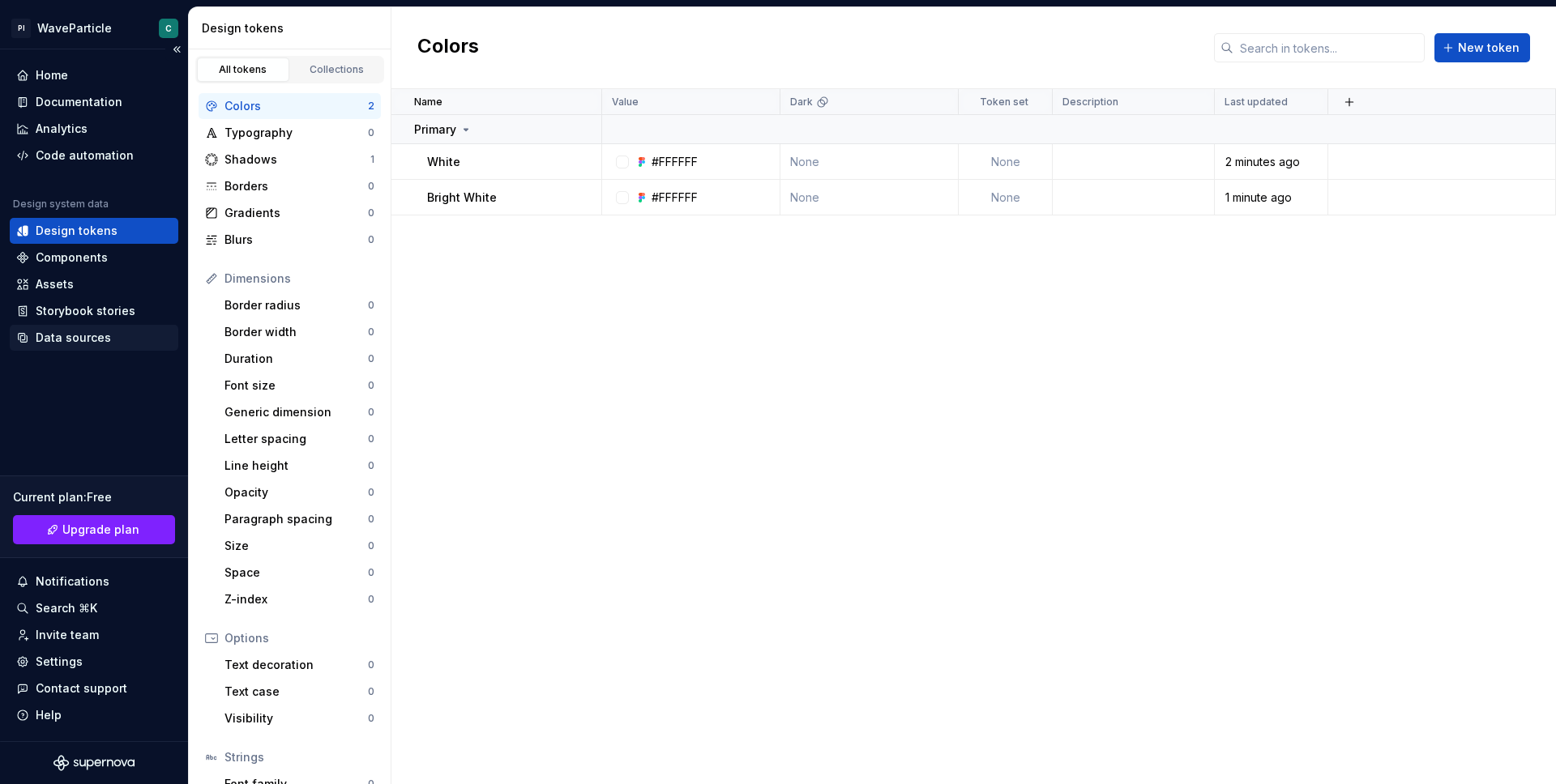
click at [99, 335] on div "Data sources" at bounding box center [73, 337] width 75 height 16
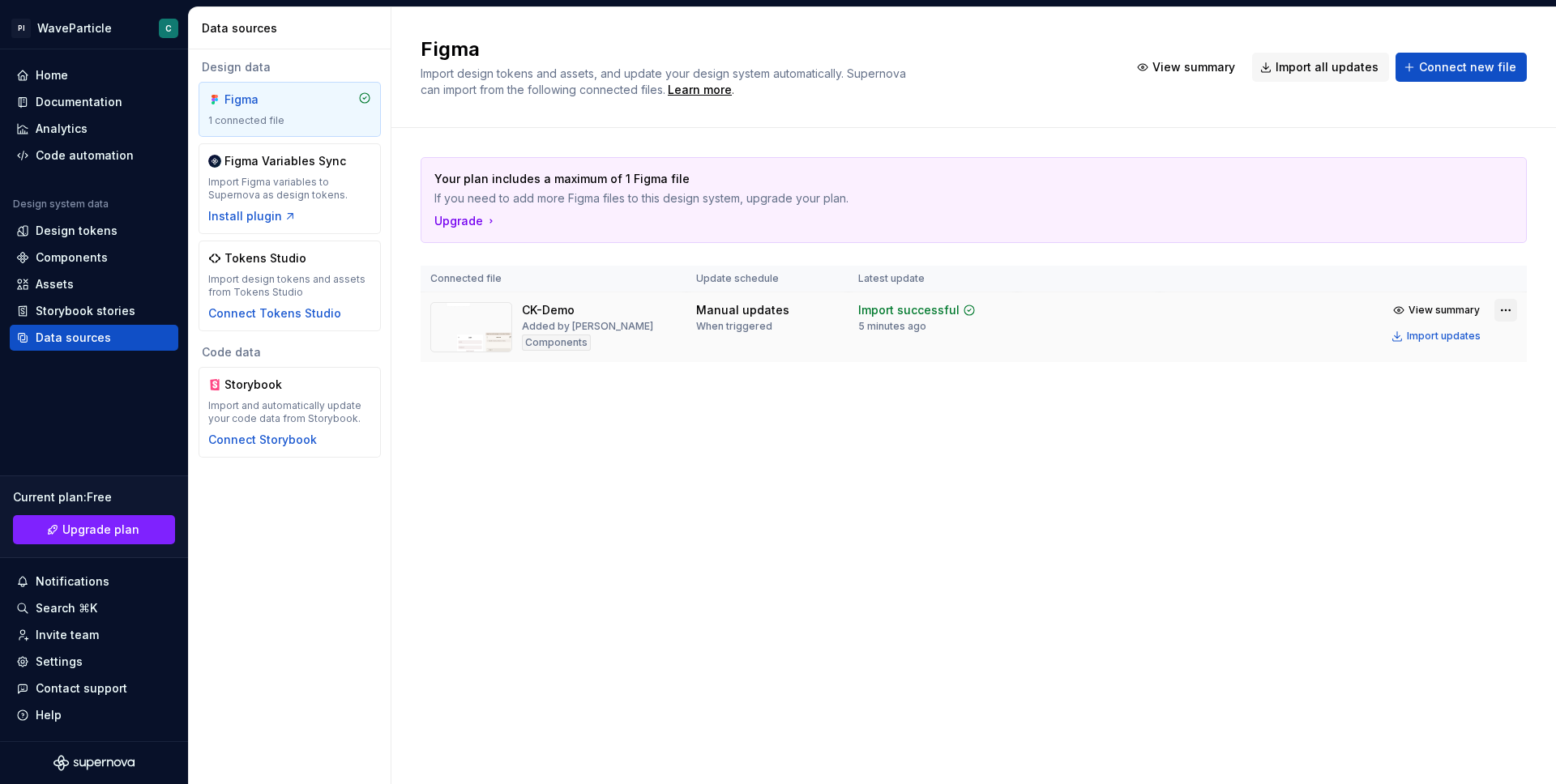
click at [1502, 305] on html "PI WaveParticle C Home Documentation Analytics Code automation Design system da…" at bounding box center [778, 392] width 1556 height 784
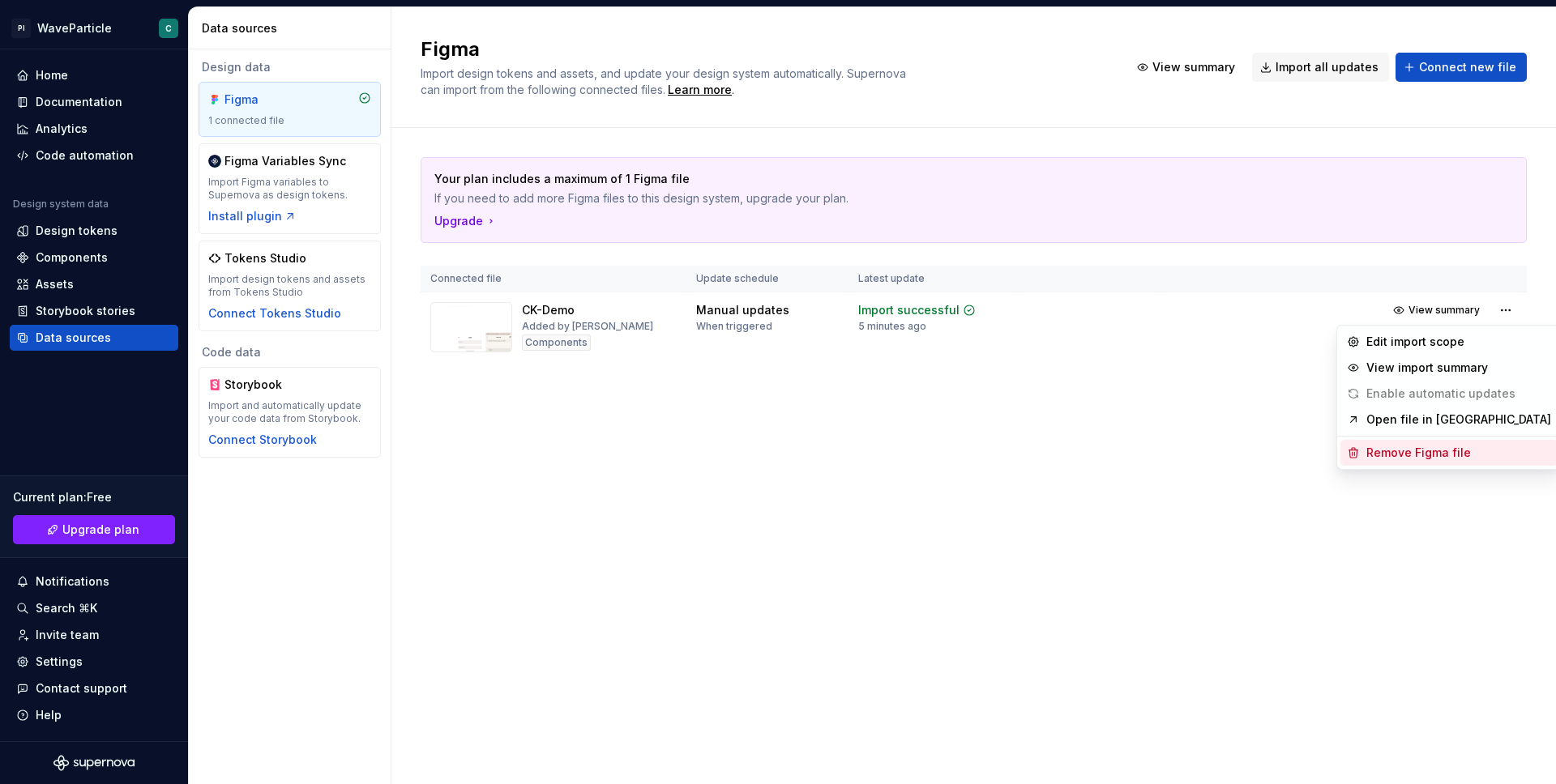
click at [1417, 446] on div "Remove Figma file" at bounding box center [1459, 452] width 185 height 16
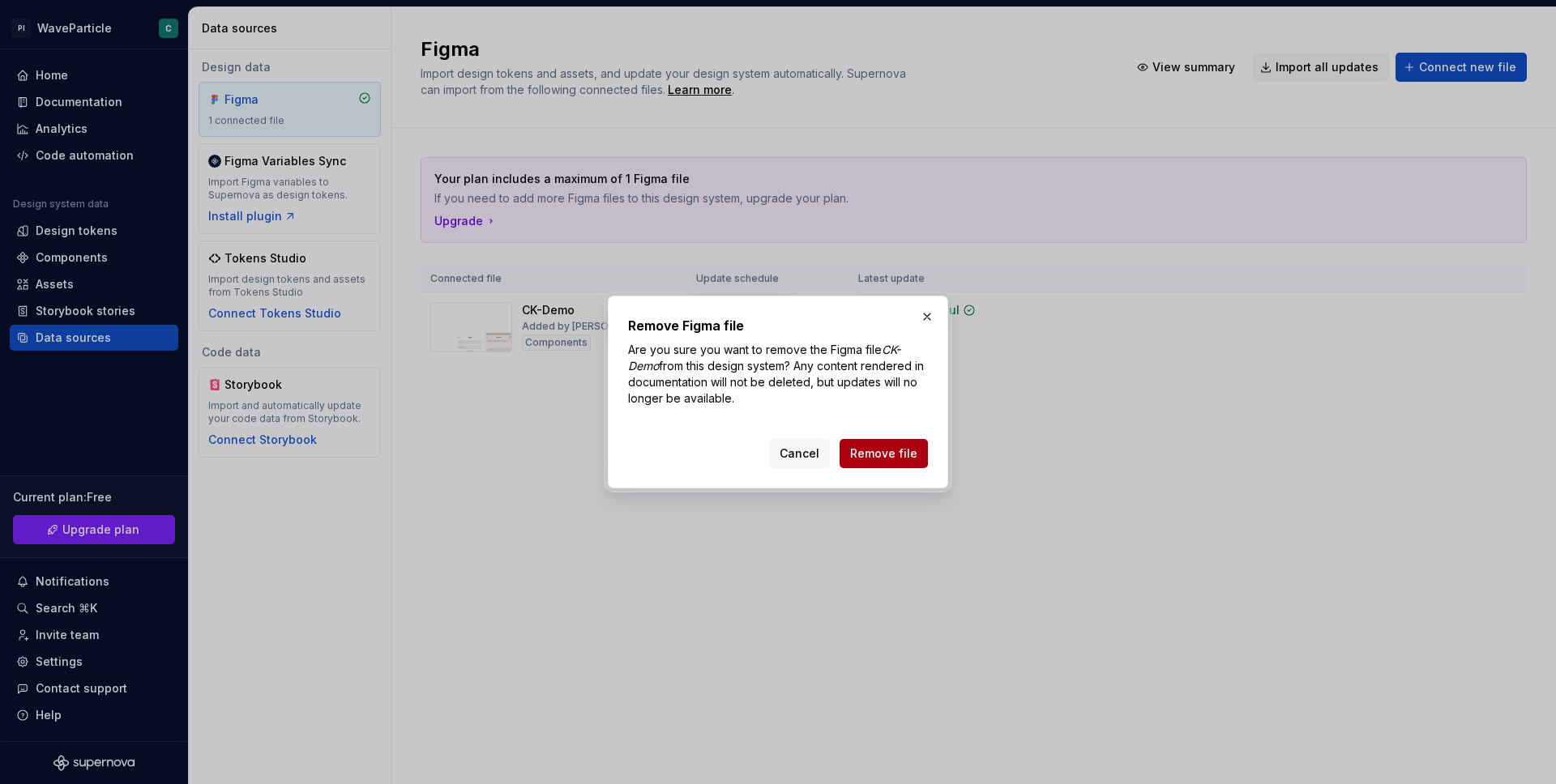
click at [898, 453] on span "Remove file" at bounding box center [884, 453] width 68 height 16
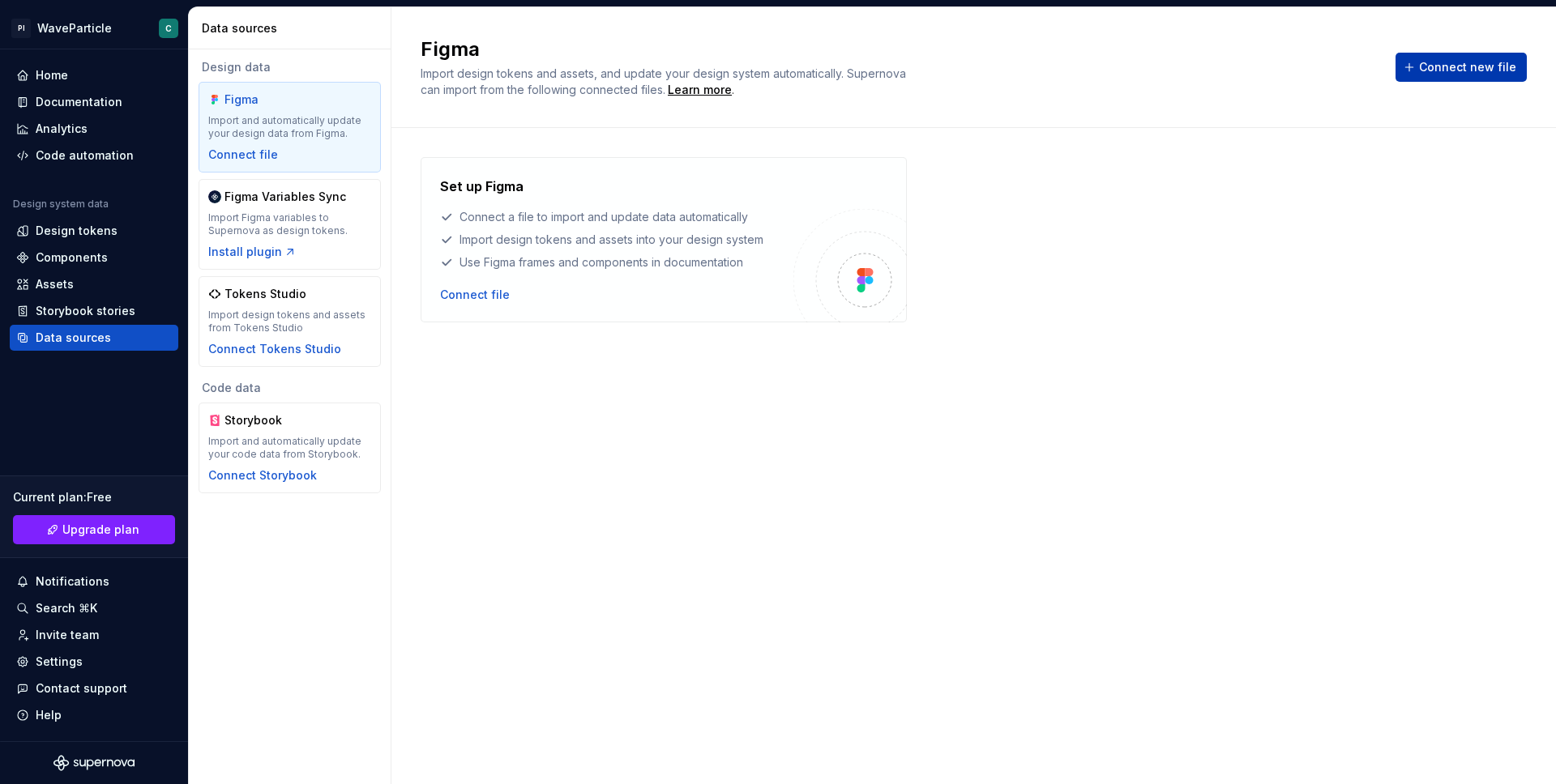
click at [1468, 63] on span "Connect new file" at bounding box center [1467, 67] width 97 height 16
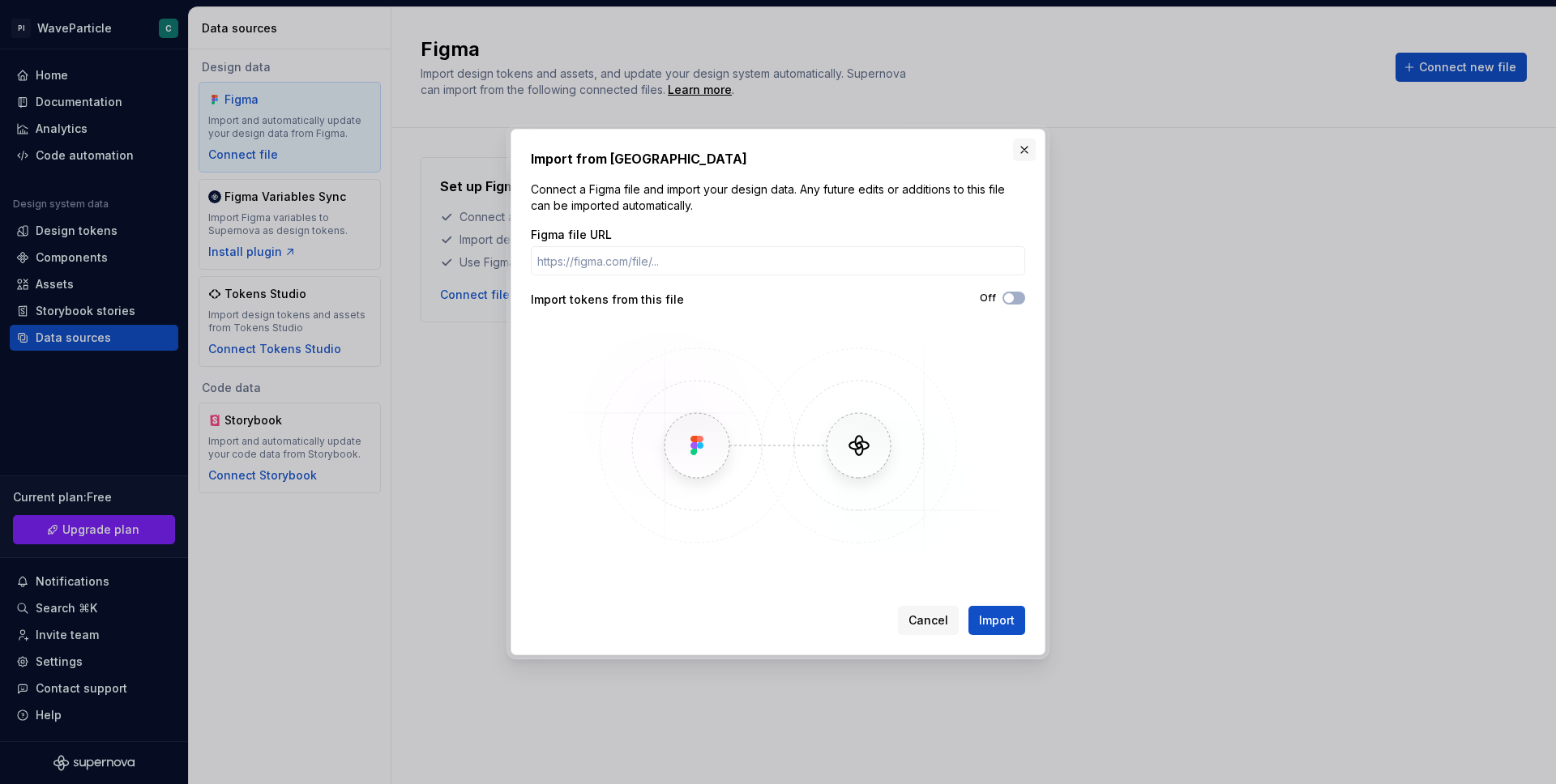
click at [1028, 151] on button "button" at bounding box center [1024, 150] width 23 height 23
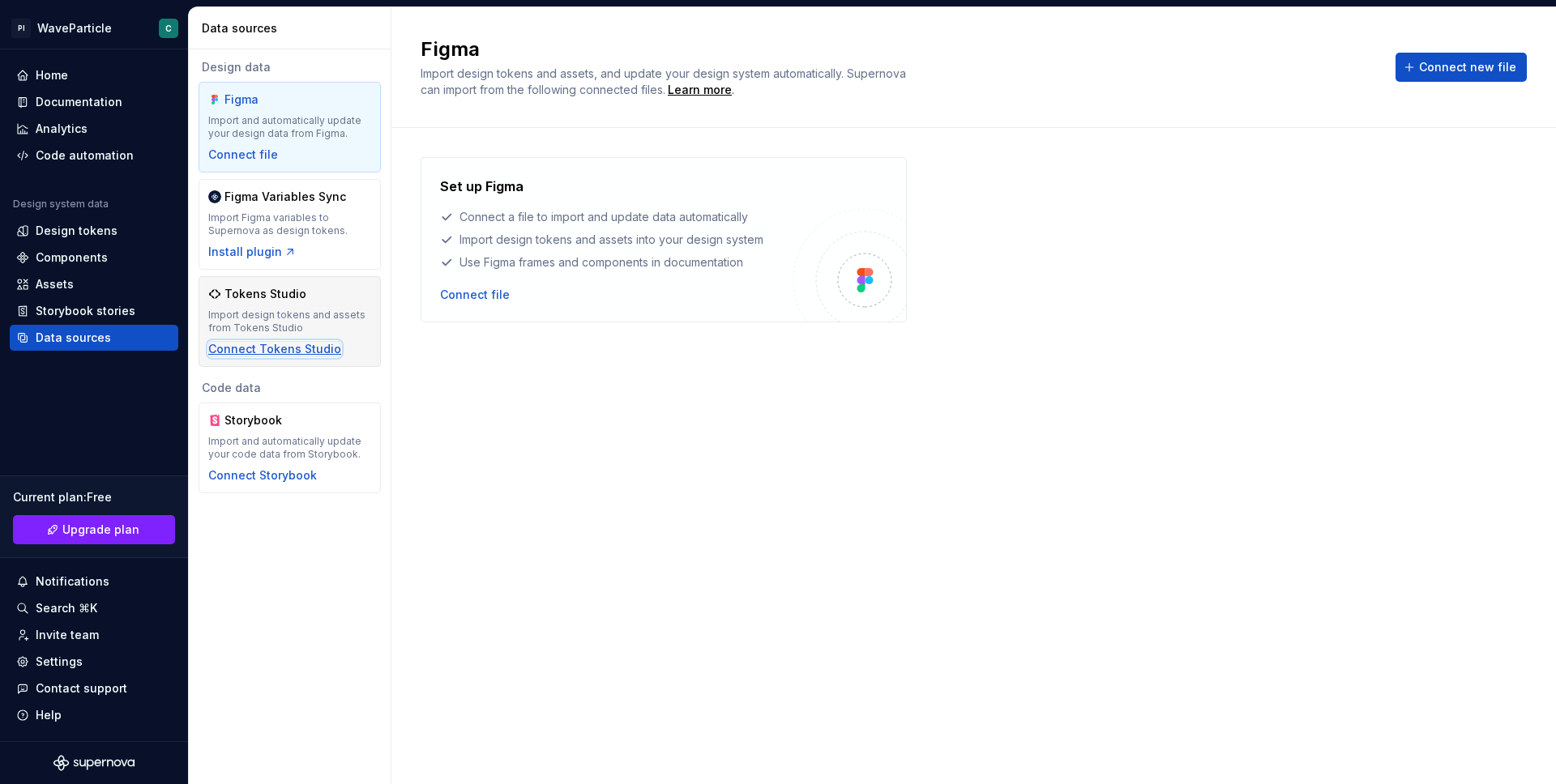
click at [301, 354] on div "Connect Tokens Studio" at bounding box center [274, 349] width 133 height 16
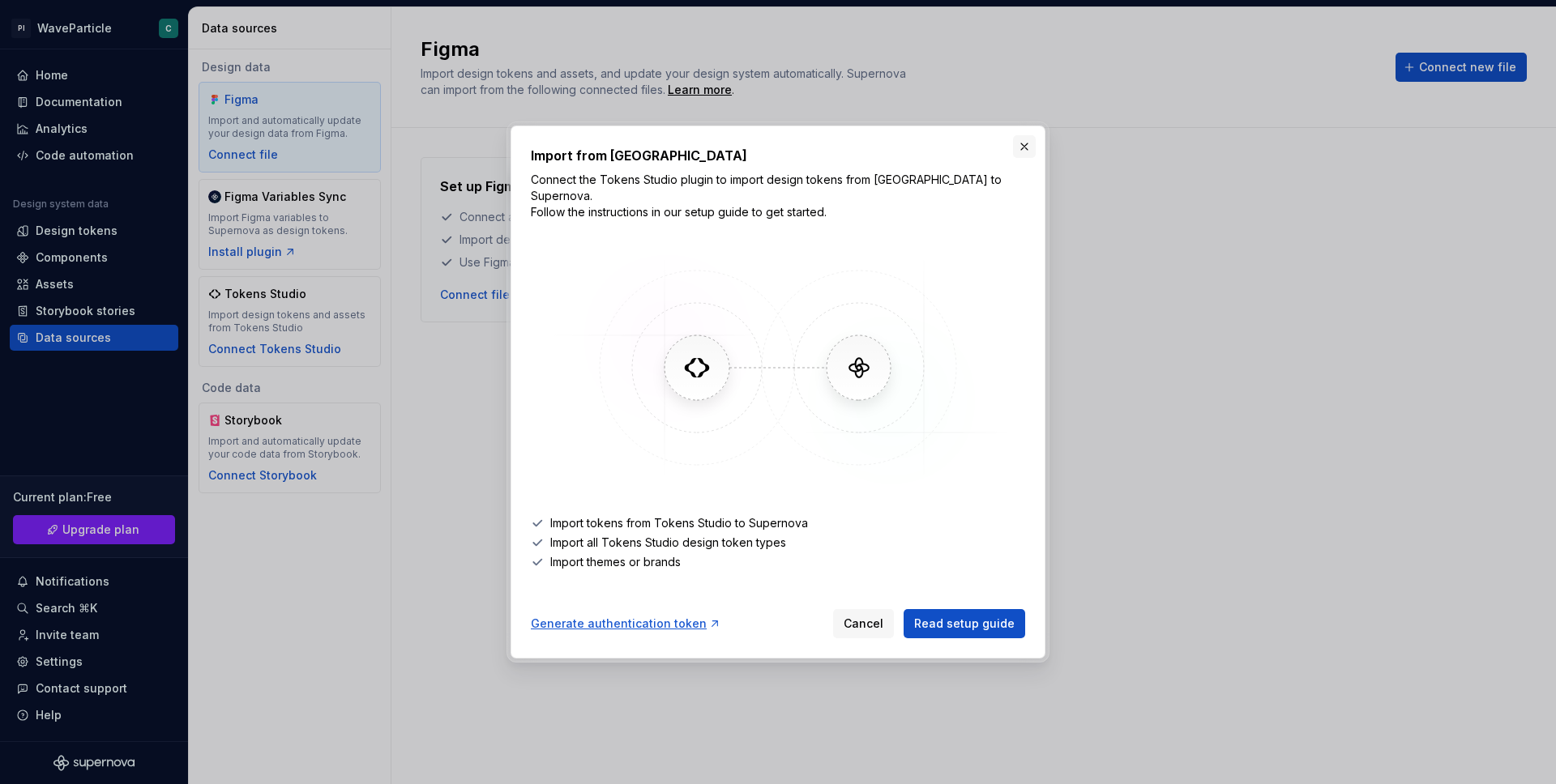
click at [1029, 151] on button "button" at bounding box center [1024, 146] width 23 height 23
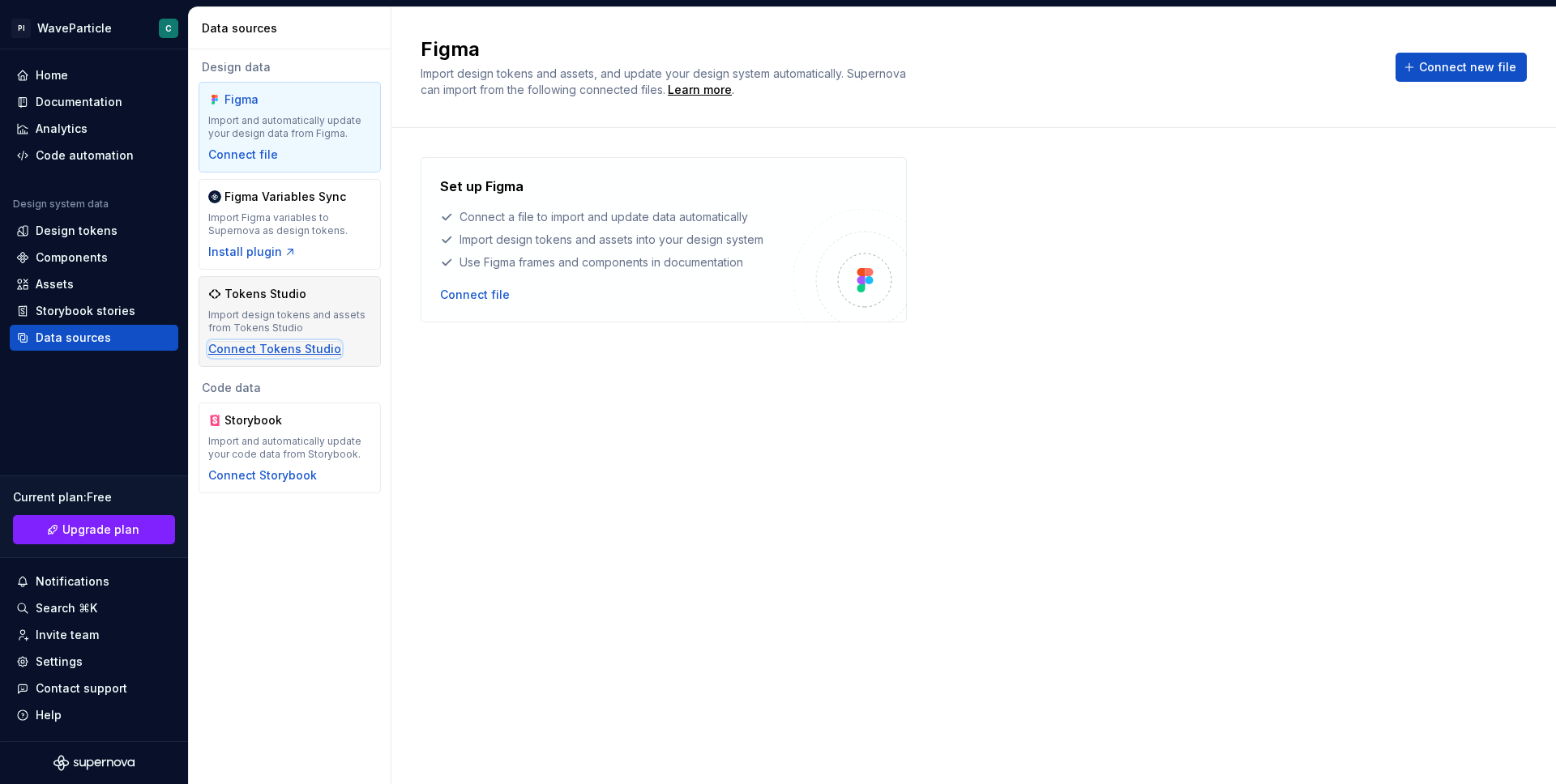
click at [316, 352] on div "Connect Tokens Studio" at bounding box center [274, 349] width 133 height 16
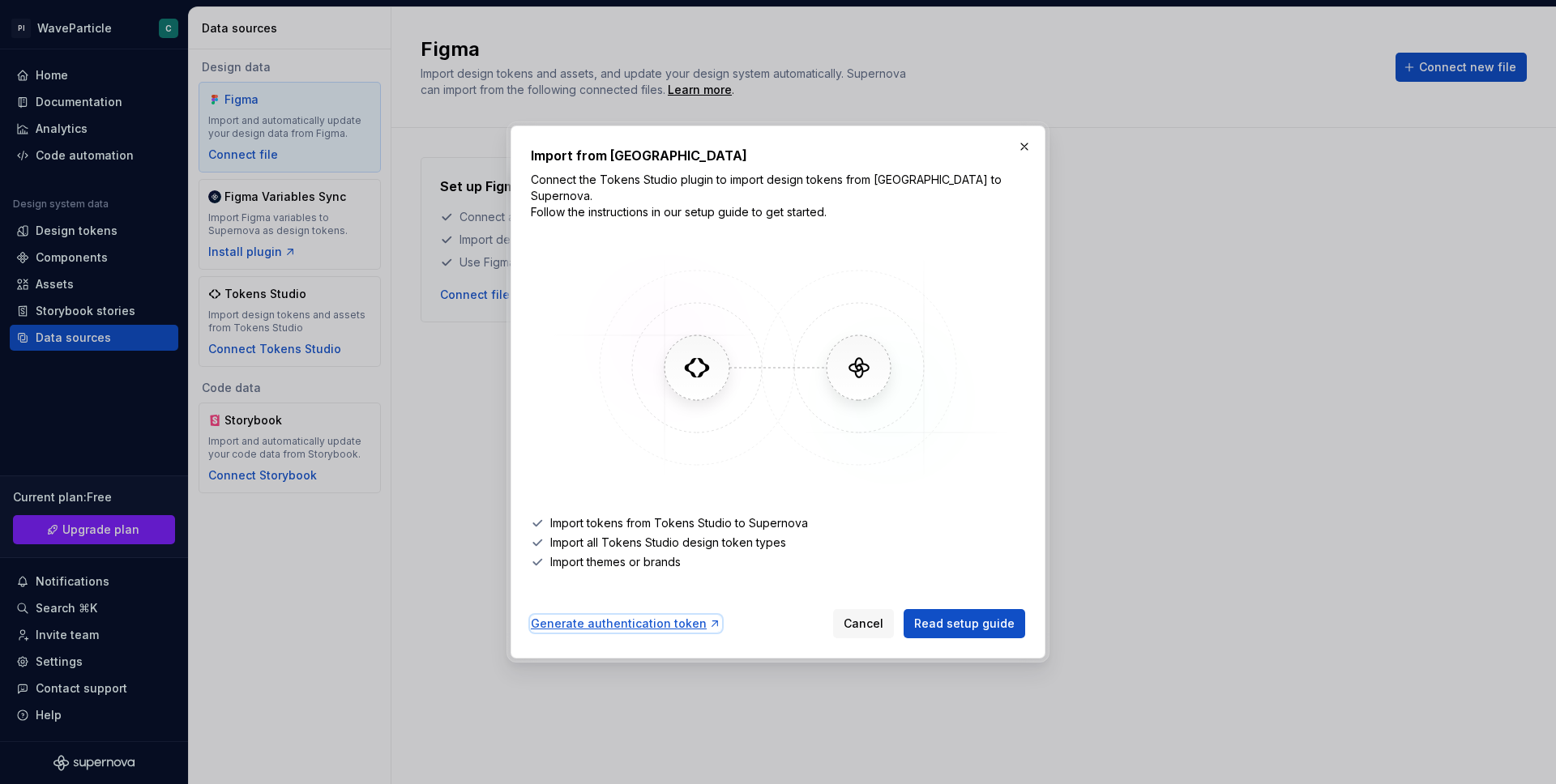
click at [681, 616] on div "Generate authentication token" at bounding box center [625, 623] width 190 height 16
click at [942, 609] on link "Read setup guide" at bounding box center [964, 623] width 122 height 30
click at [996, 609] on link "Read setup guide" at bounding box center [964, 623] width 122 height 30
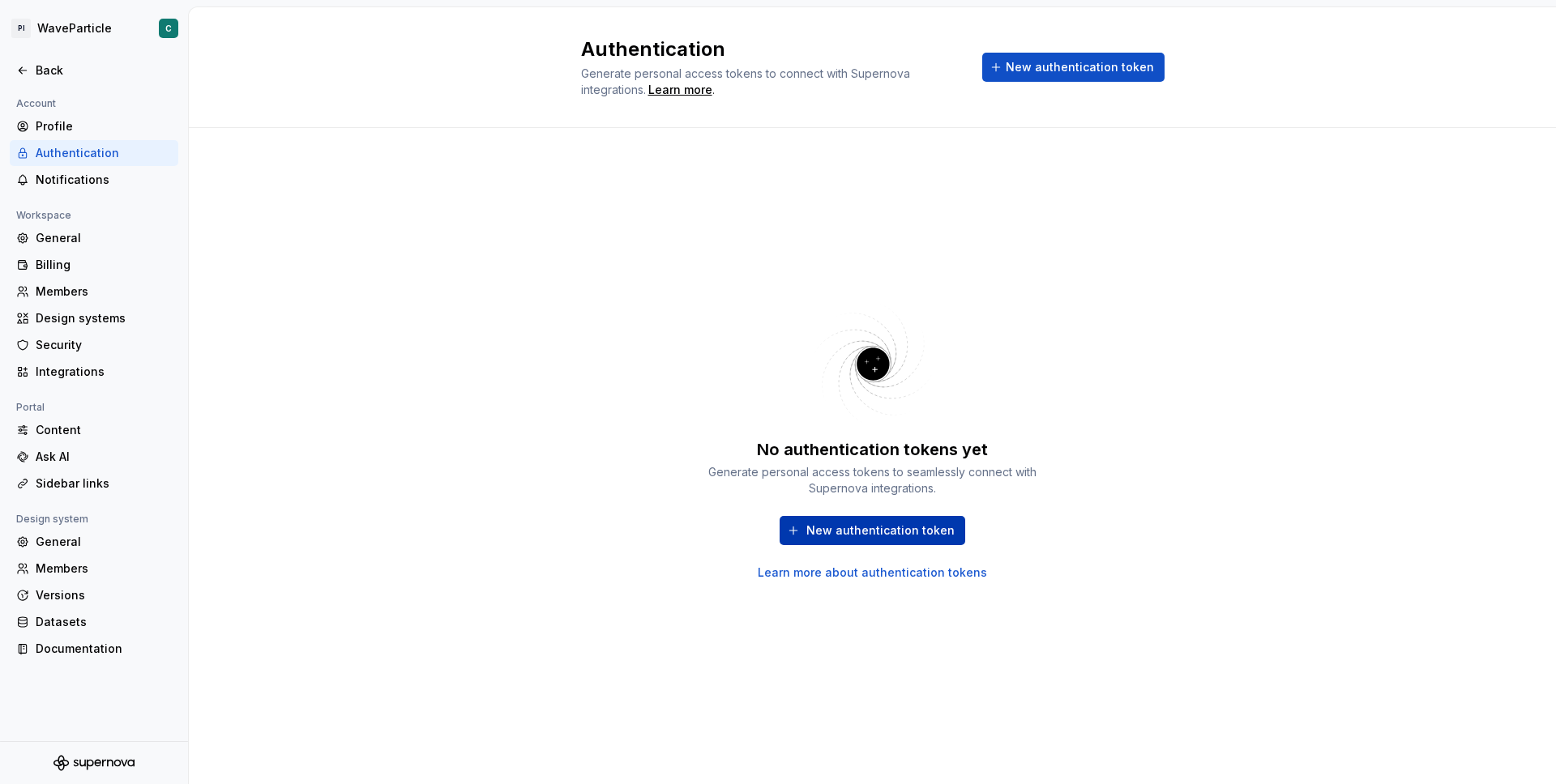
click at [915, 524] on span "New authentication token" at bounding box center [880, 530] width 148 height 16
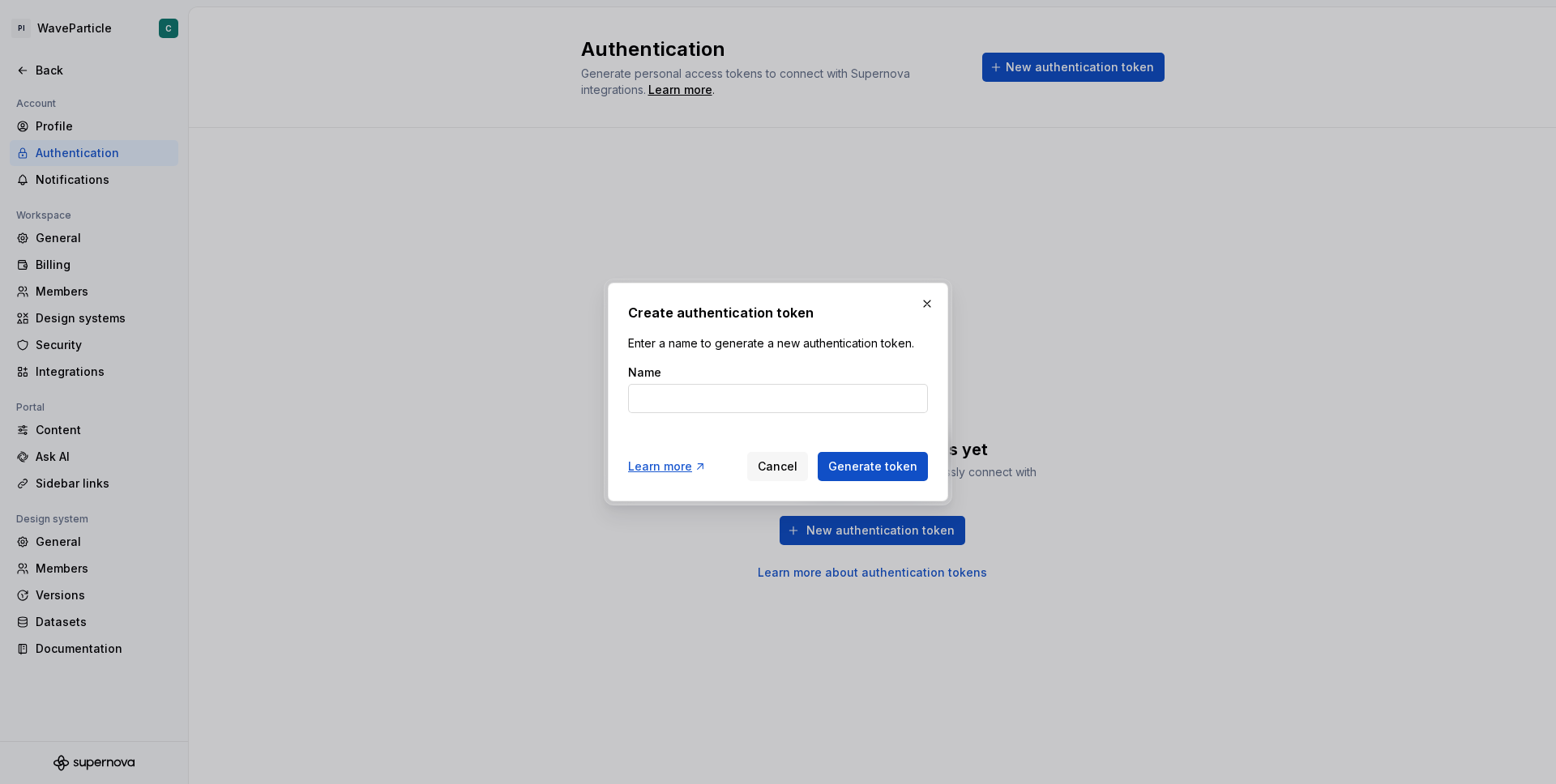
click at [752, 394] on input "Name" at bounding box center [778, 398] width 300 height 30
type input "tokenstudio"
click at [876, 469] on span "Generate token" at bounding box center [872, 466] width 89 height 16
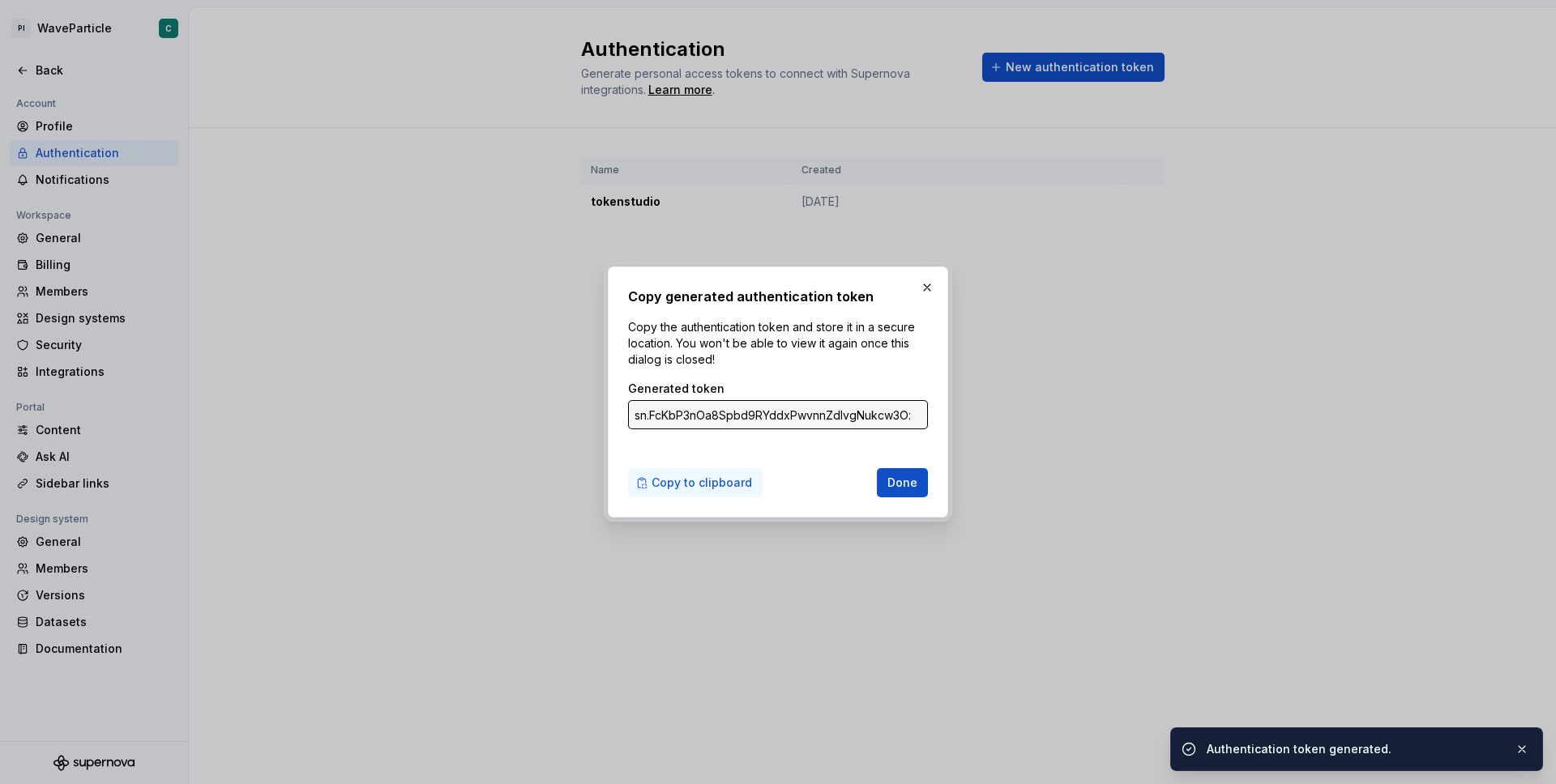
click at [734, 475] on span "Copy to clipboard" at bounding box center [702, 482] width 101 height 16
click at [918, 487] on button "Done" at bounding box center [902, 482] width 51 height 30
